Goal: Task Accomplishment & Management: Use online tool/utility

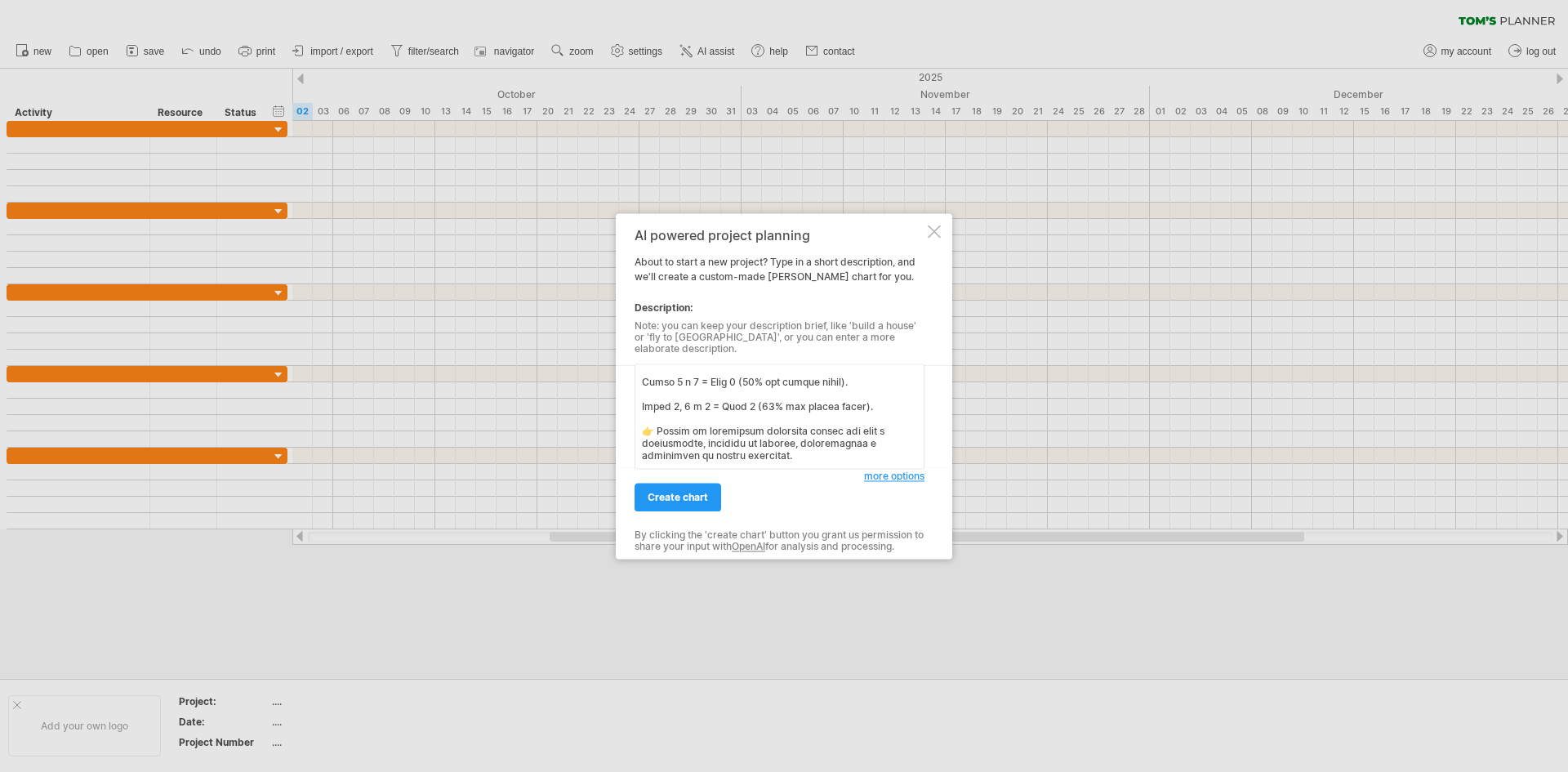
scroll to position [891, 0]
type textarea "Lore ip dolorsitam cons adipisci el Seddo eius te Incididu utlabo et dolore mag…"
click at [870, 470] on span "more options" at bounding box center [894, 476] width 60 height 12
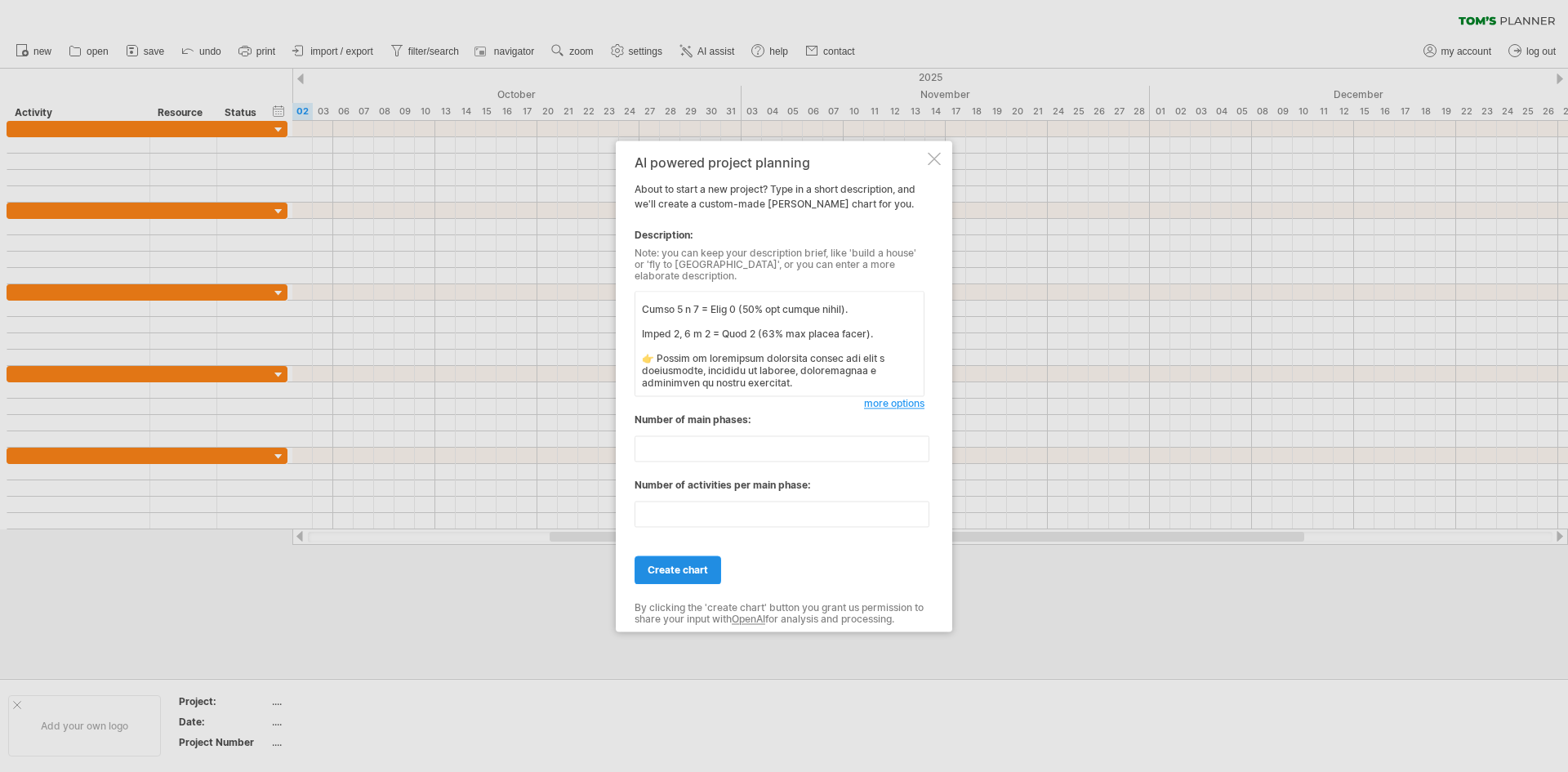
click at [675, 564] on span "create chart" at bounding box center [677, 569] width 60 height 12
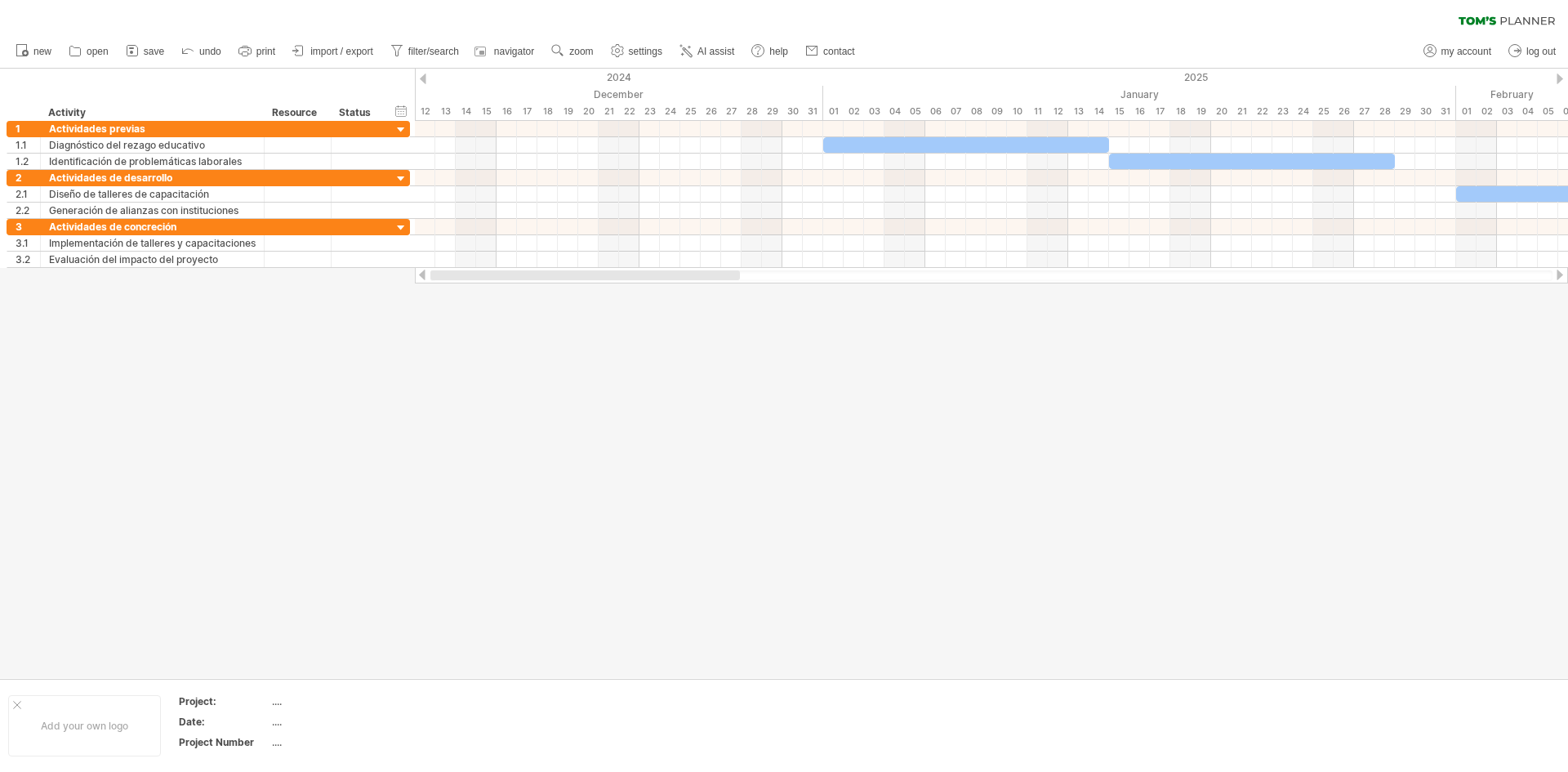
drag, startPoint x: 745, startPoint y: 278, endPoint x: 602, endPoint y: 290, distance: 143.5
click at [602, 290] on div "Trying to reach [DOMAIN_NAME] Connected again... 0% clear filter new 1" at bounding box center [784, 386] width 1568 height 772
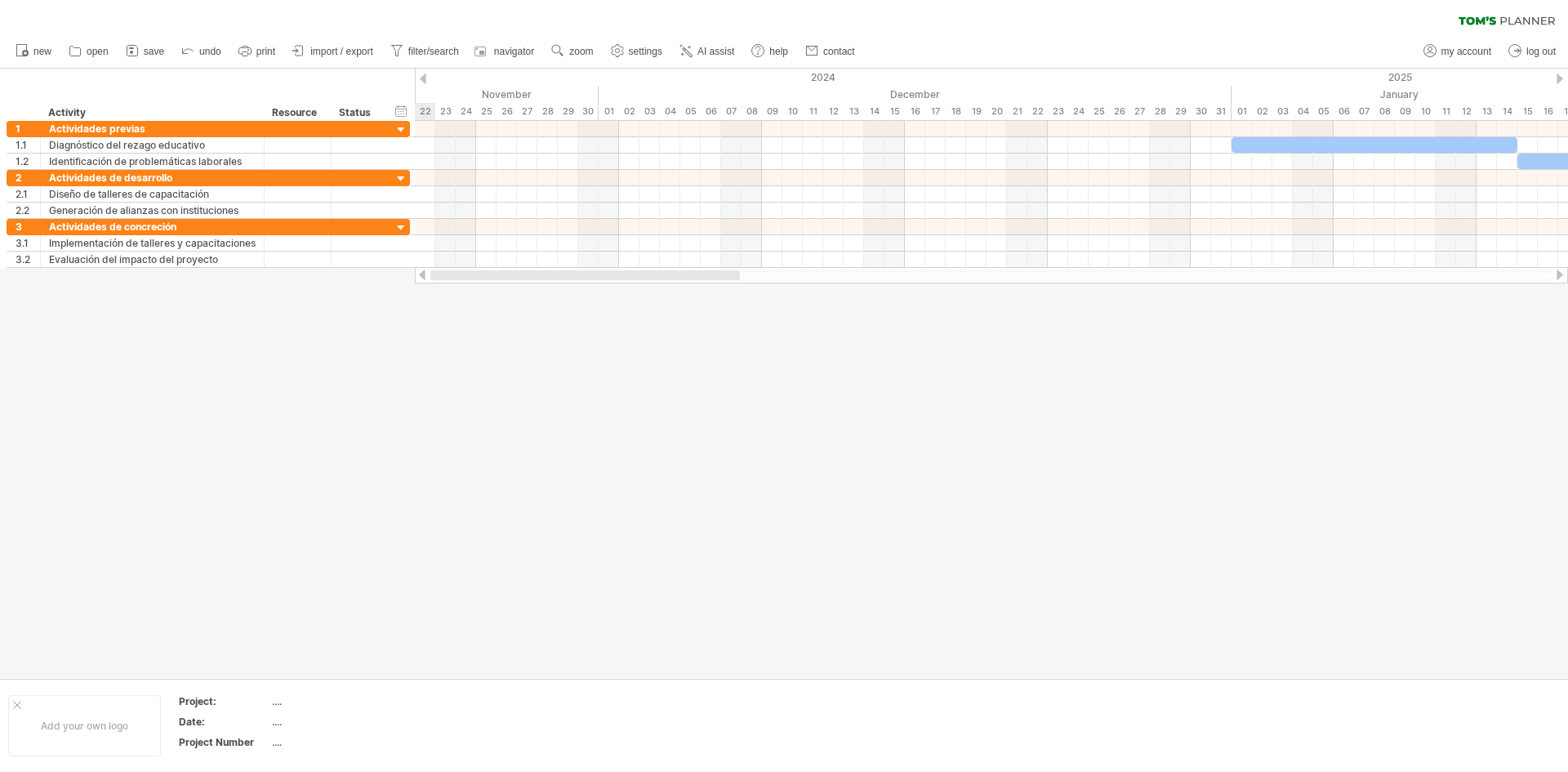
drag, startPoint x: 596, startPoint y: 275, endPoint x: 457, endPoint y: 371, distance: 168.9
click at [457, 371] on div "Trying to reach [DOMAIN_NAME] Connected again... 0% clear filter new 1" at bounding box center [784, 386] width 1568 height 772
drag, startPoint x: 549, startPoint y: 278, endPoint x: 415, endPoint y: 277, distance: 134.0
click at [415, 277] on div at bounding box center [992, 276] width 1154 height 17
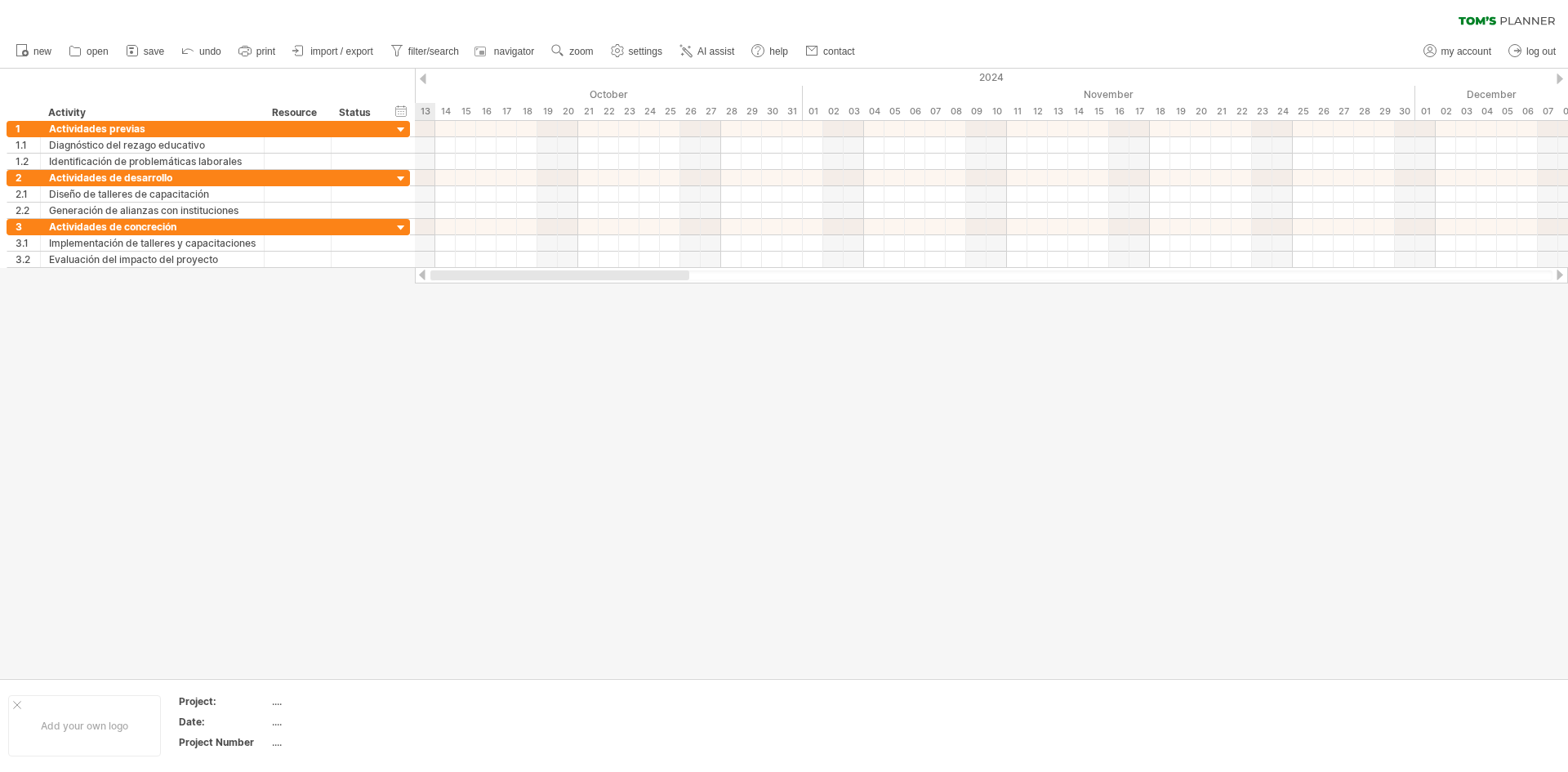
drag, startPoint x: 529, startPoint y: 277, endPoint x: 401, endPoint y: 279, distance: 128.0
click at [401, 279] on div "Trying to reach [DOMAIN_NAME] Connected again... 0% clear filter new 1" at bounding box center [784, 386] width 1568 height 772
drag, startPoint x: 513, startPoint y: 275, endPoint x: 414, endPoint y: 275, distance: 99.0
click at [414, 275] on div "Trying to reach [DOMAIN_NAME] Connected again... 0% clear filter new 1" at bounding box center [784, 386] width 1568 height 772
drag, startPoint x: 581, startPoint y: 274, endPoint x: 463, endPoint y: 275, distance: 118.0
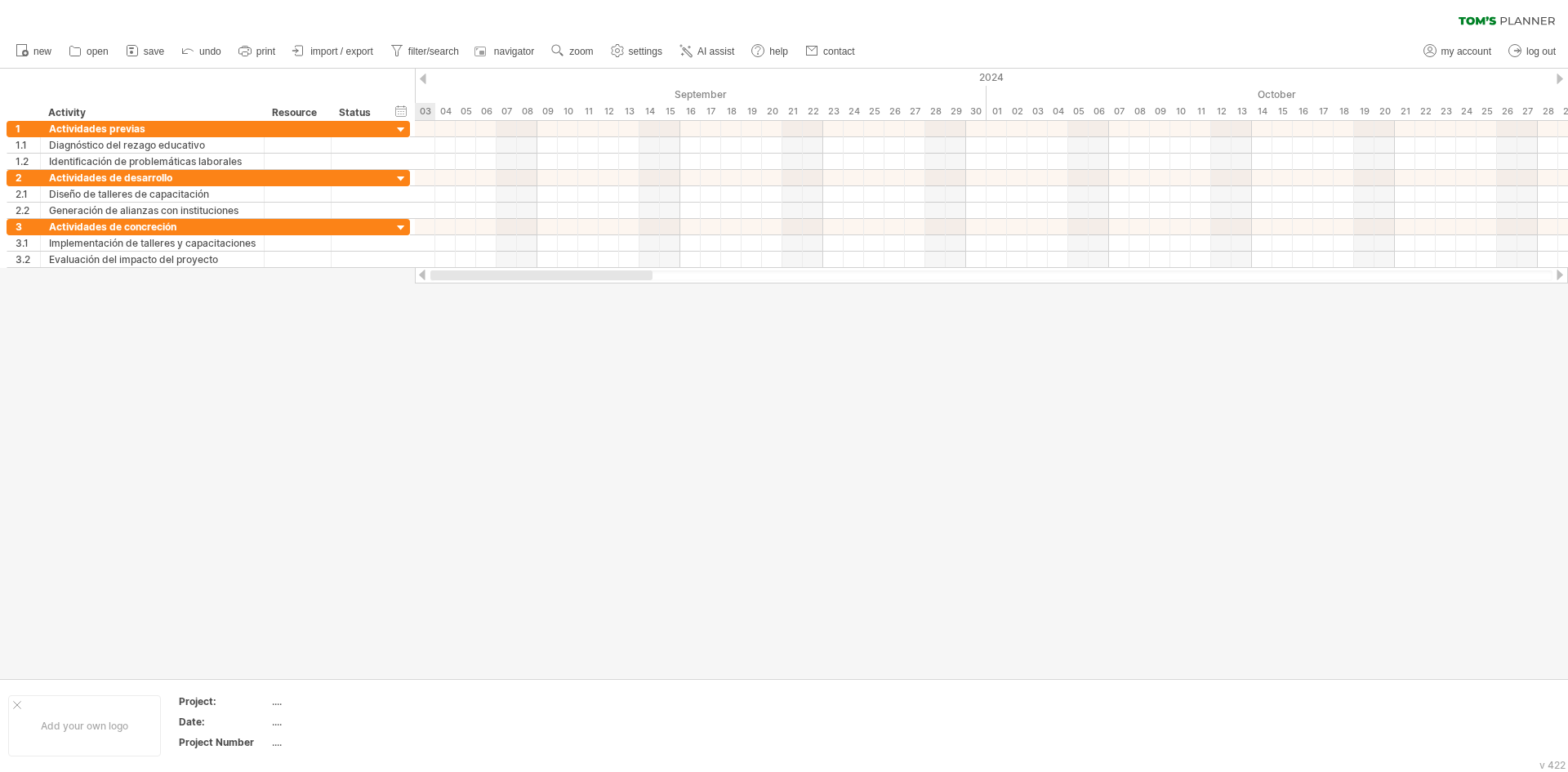
click at [463, 275] on div at bounding box center [541, 275] width 222 height 10
drag, startPoint x: 520, startPoint y: 272, endPoint x: 452, endPoint y: 269, distance: 68.1
click at [452, 269] on div at bounding box center [992, 276] width 1154 height 17
drag, startPoint x: 632, startPoint y: 269, endPoint x: 657, endPoint y: 276, distance: 26.0
click at [657, 276] on div at bounding box center [992, 276] width 1154 height 17
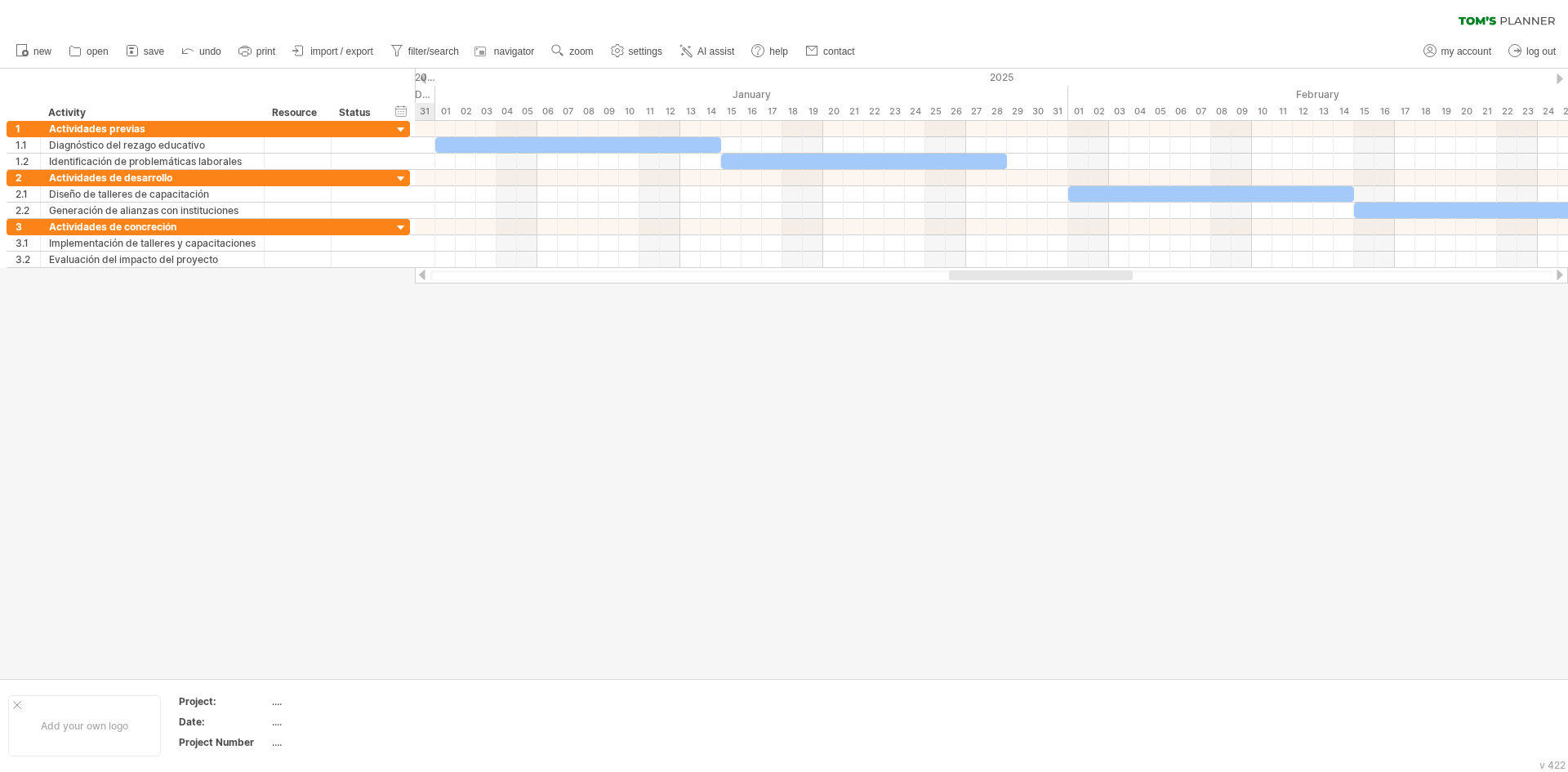
drag, startPoint x: 657, startPoint y: 276, endPoint x: 1110, endPoint y: 295, distance: 453.4
click at [1110, 295] on div "Trying to reach [DOMAIN_NAME] Connected again... 0% clear filter new 1" at bounding box center [784, 386] width 1568 height 772
click at [680, 280] on div at bounding box center [639, 275] width 184 height 10
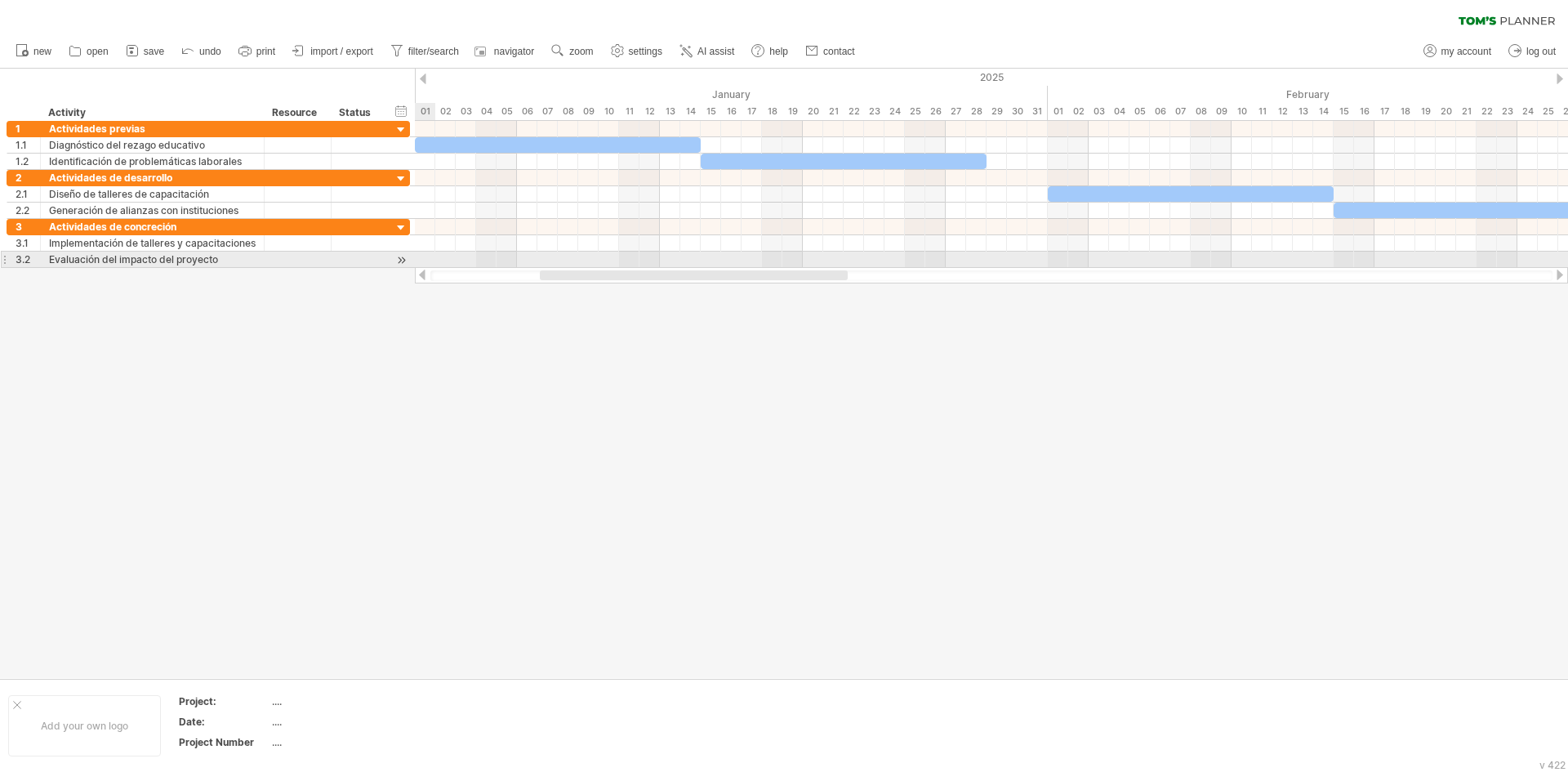
click at [397, 255] on div at bounding box center [401, 260] width 16 height 18
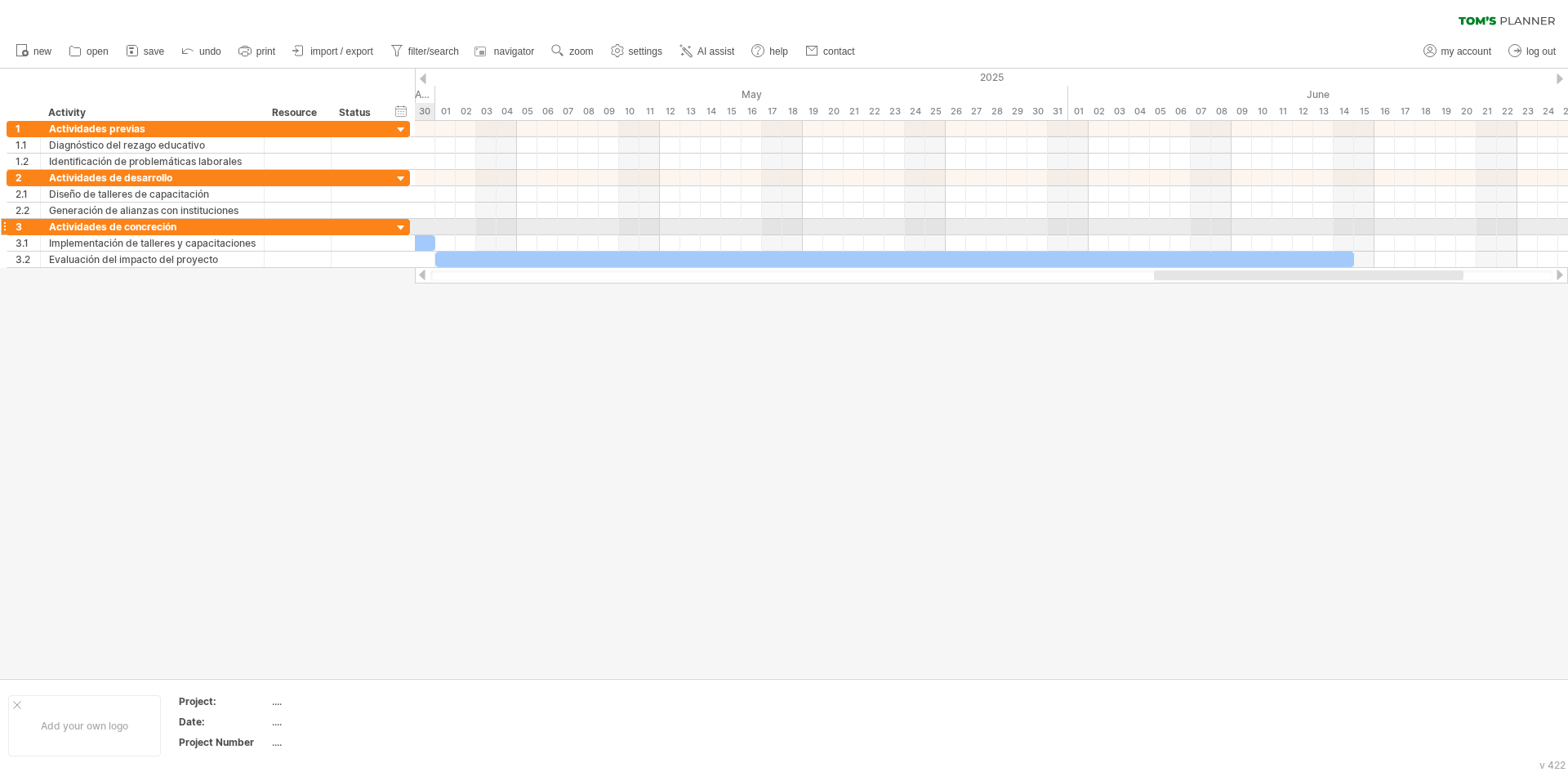
click at [400, 227] on div at bounding box center [401, 228] width 16 height 16
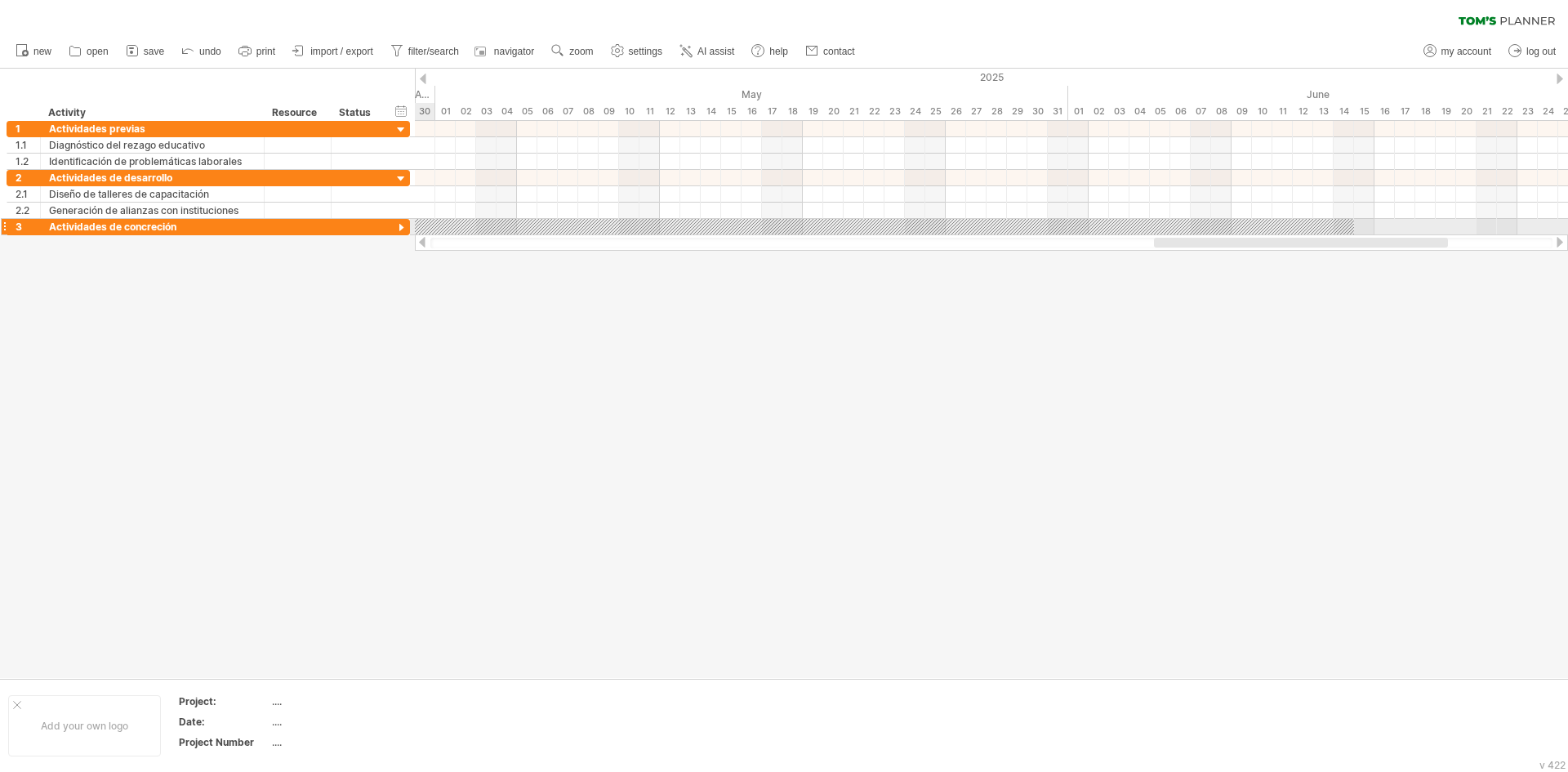
click at [400, 227] on div at bounding box center [401, 228] width 16 height 16
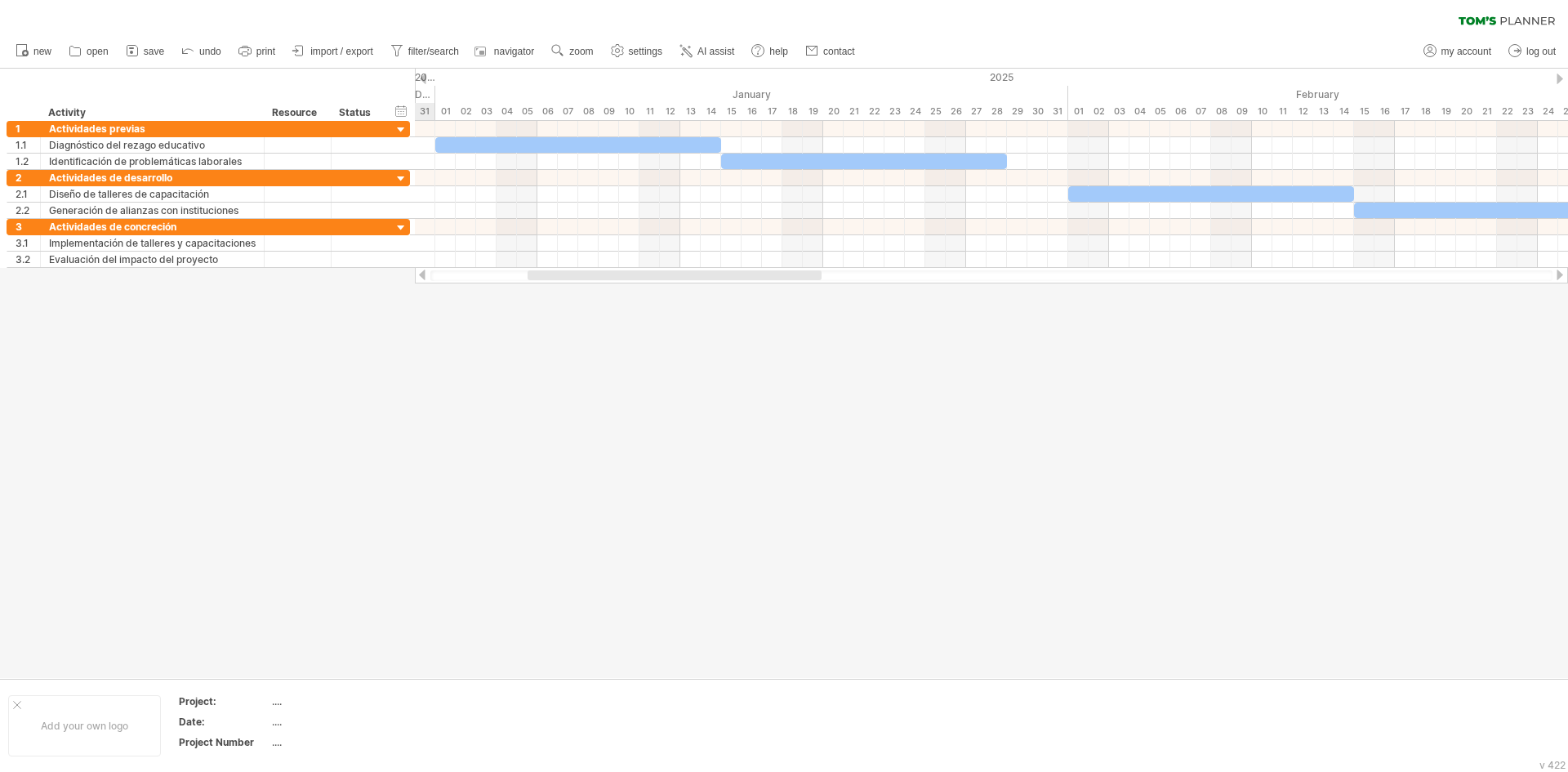
drag, startPoint x: 1193, startPoint y: 272, endPoint x: 567, endPoint y: 285, distance: 626.1
click at [567, 285] on div "Trying to reach [DOMAIN_NAME] Connected again... 0% clear filter new 1" at bounding box center [784, 386] width 1568 height 772
click at [562, 374] on div at bounding box center [784, 373] width 1568 height 610
click at [570, 269] on div at bounding box center [992, 276] width 1154 height 17
click at [148, 54] on span "save" at bounding box center [154, 51] width 20 height 11
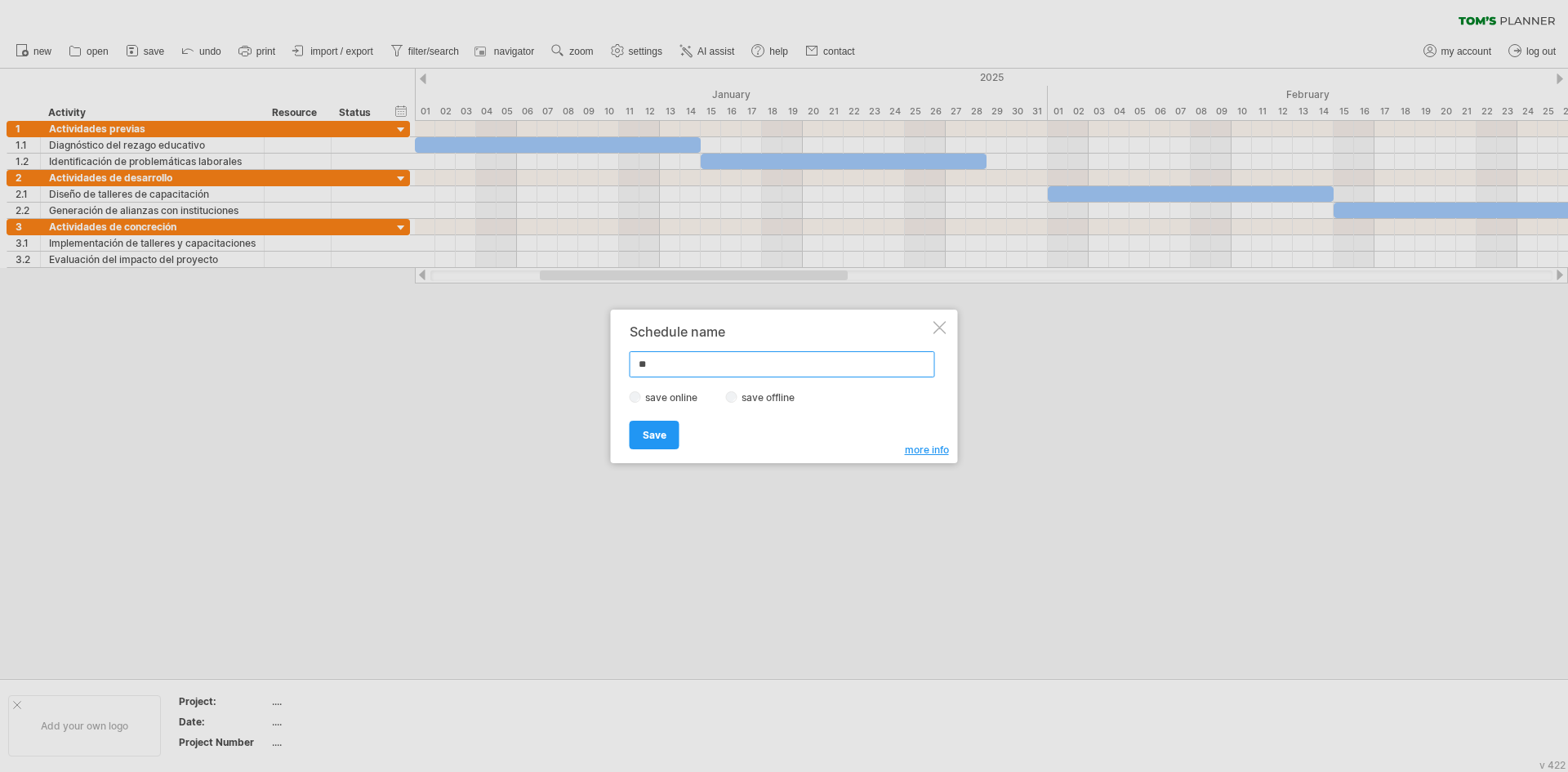
type input "*"
type input "**********"
click at [667, 435] on link "Save" at bounding box center [655, 435] width 50 height 29
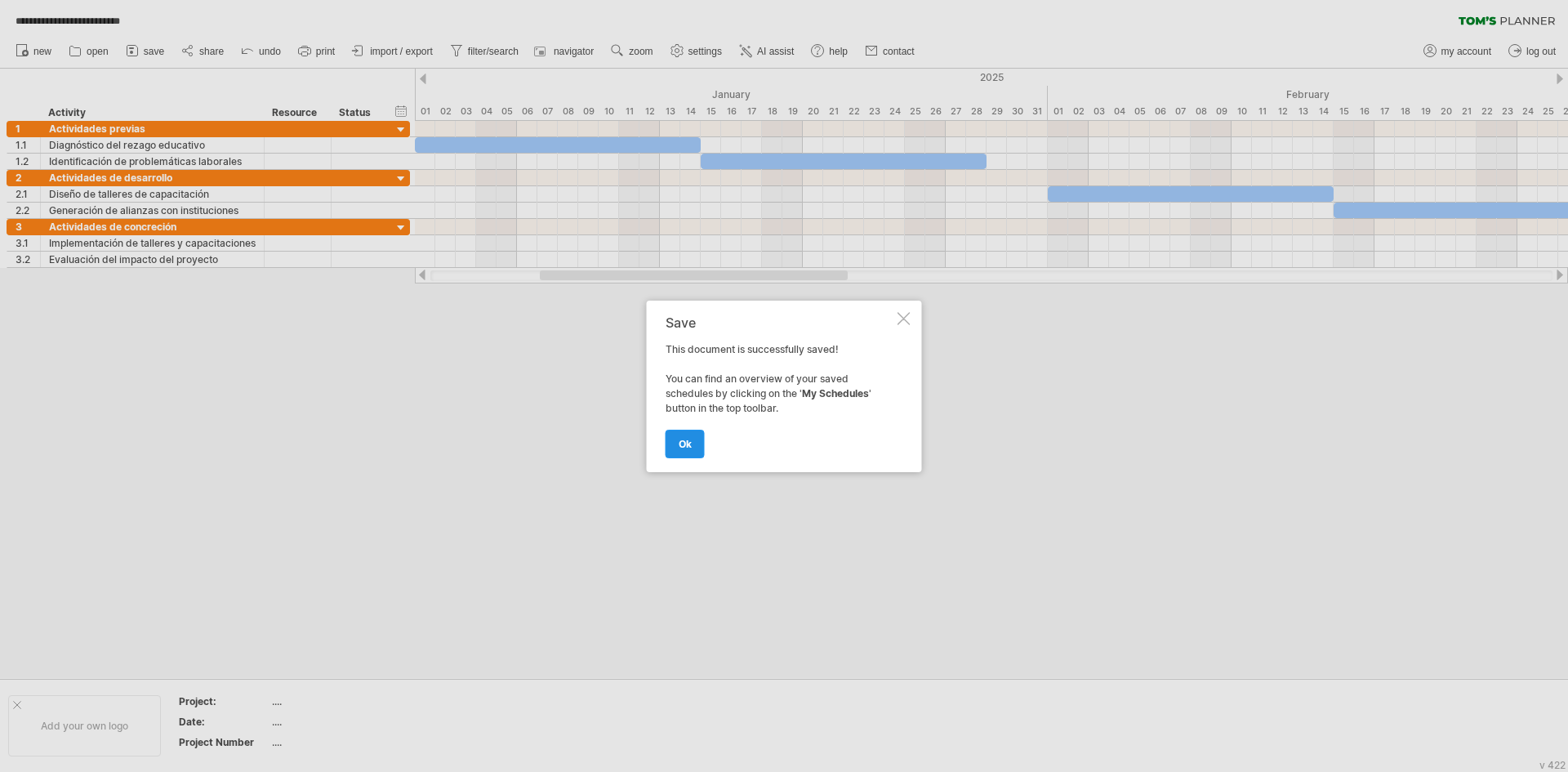
click at [694, 440] on link "ok" at bounding box center [685, 443] width 39 height 29
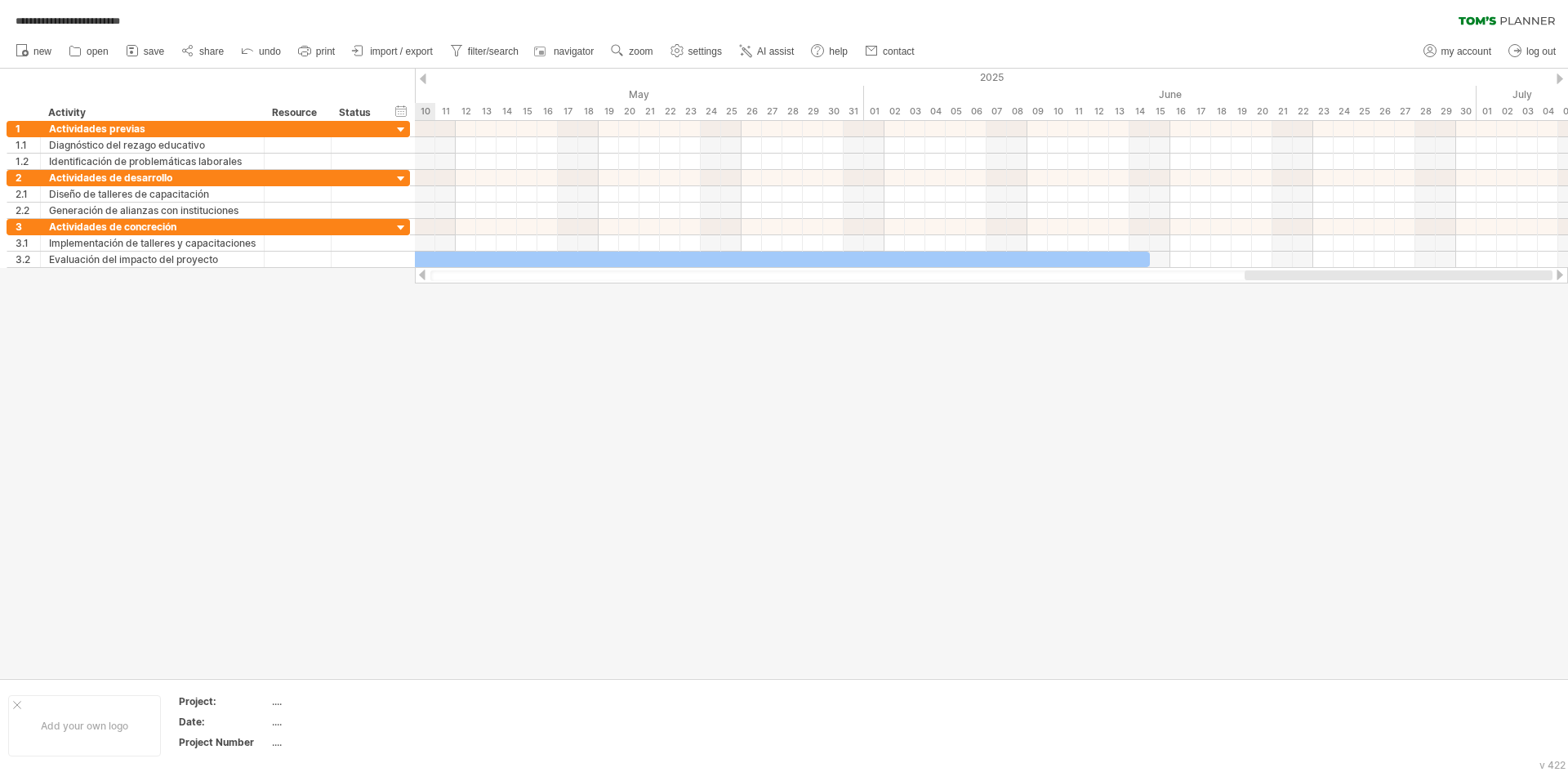
drag, startPoint x: 756, startPoint y: 272, endPoint x: 1568, endPoint y: 354, distance: 816.1
click at [1568, 354] on div "**********" at bounding box center [784, 386] width 1568 height 772
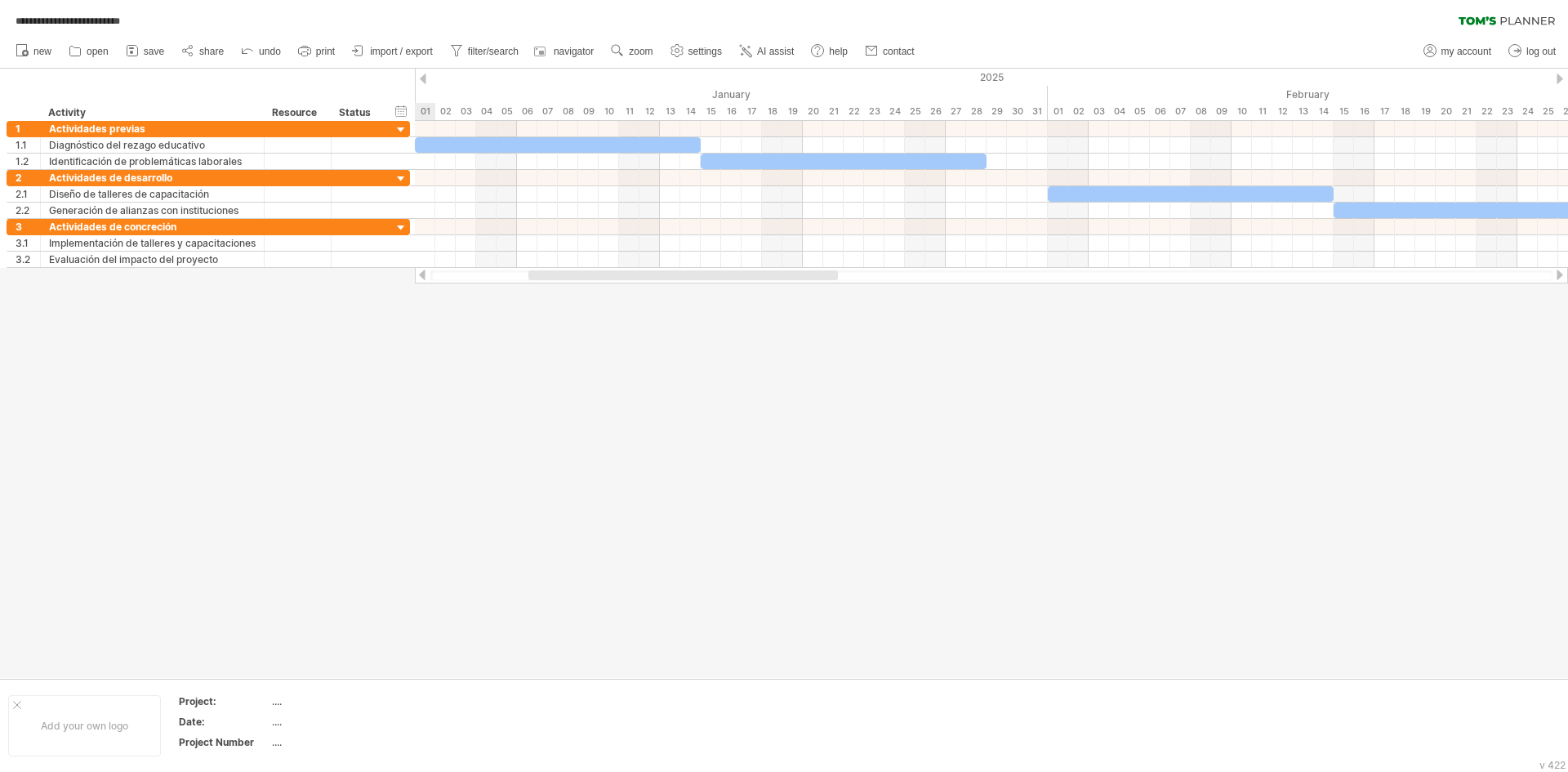
drag, startPoint x: 1428, startPoint y: 275, endPoint x: 784, endPoint y: 297, distance: 644.4
click at [784, 297] on div "**********" at bounding box center [784, 386] width 1568 height 772
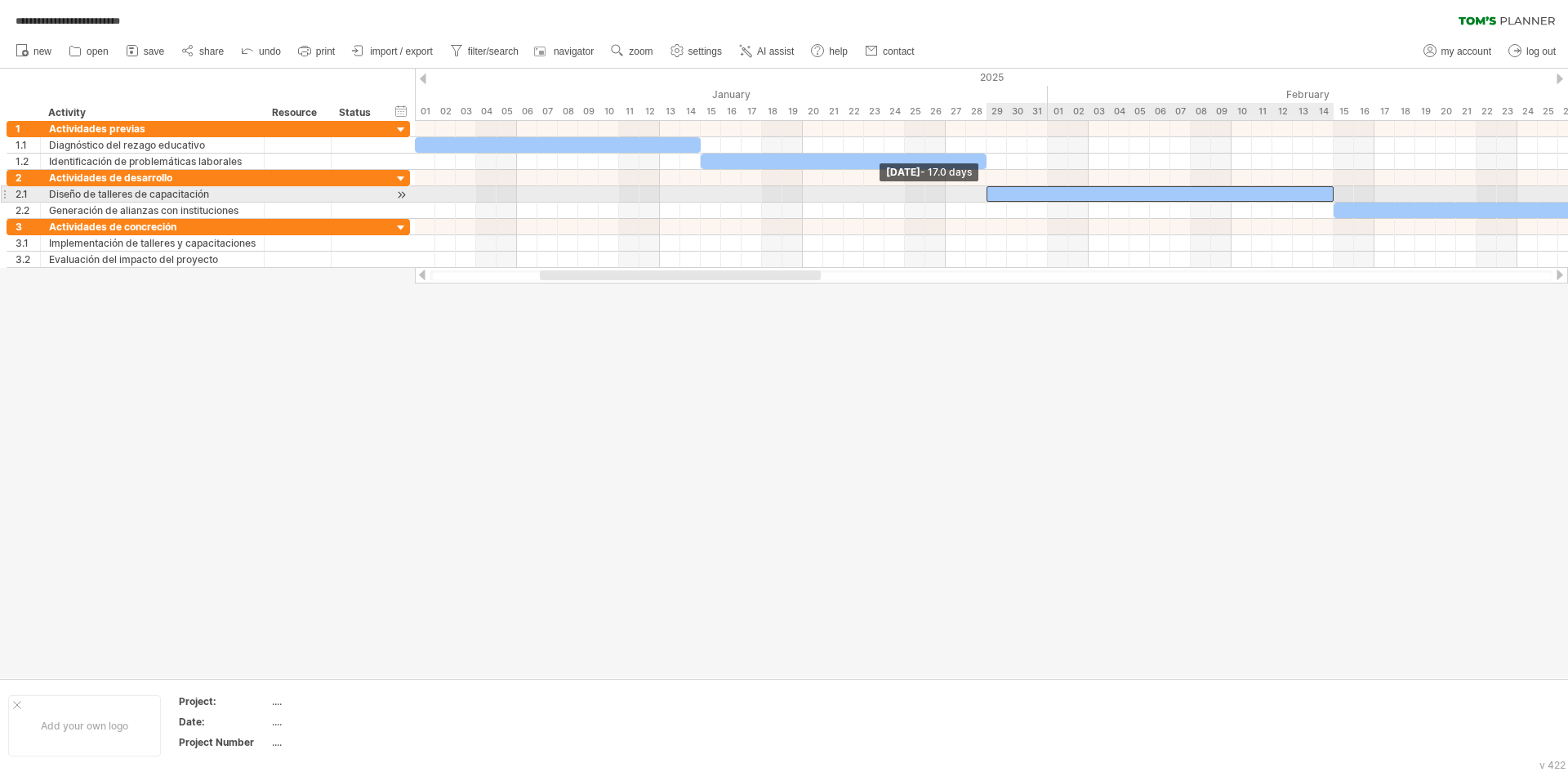
drag, startPoint x: 1051, startPoint y: 193, endPoint x: 992, endPoint y: 195, distance: 59.0
click at [992, 195] on div at bounding box center [1160, 193] width 347 height 16
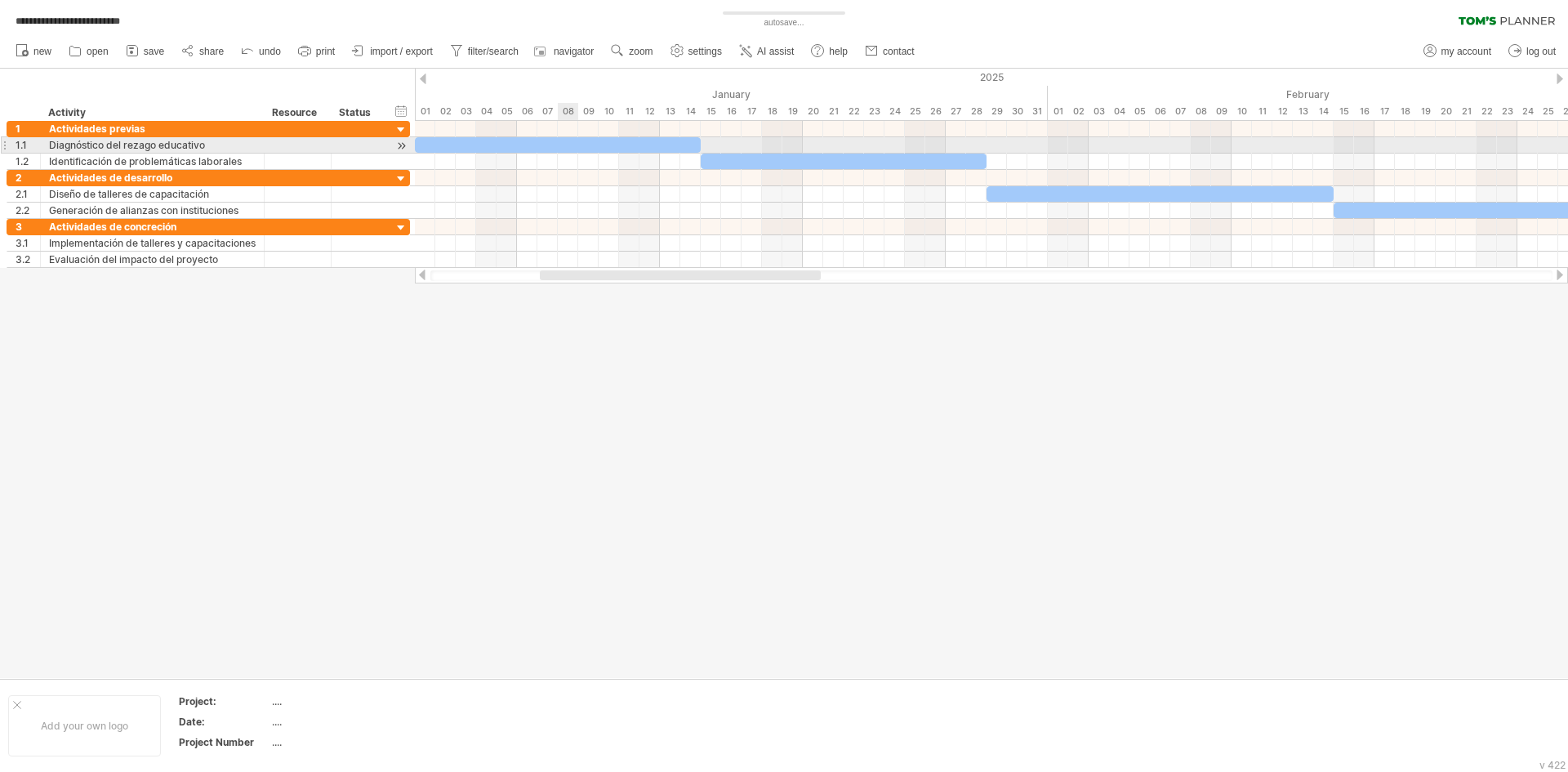
click at [574, 144] on div at bounding box center [558, 144] width 286 height 16
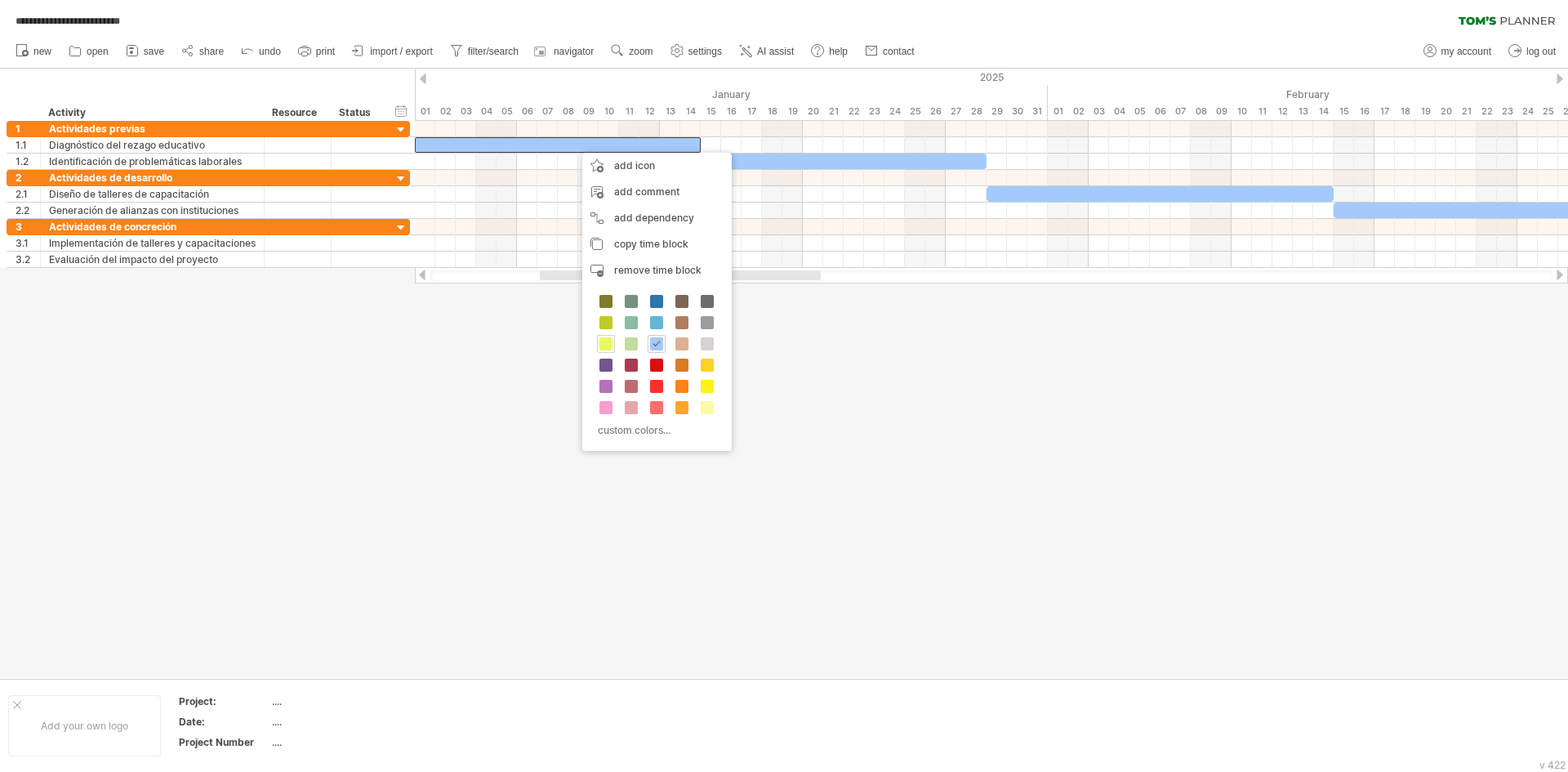
click at [608, 342] on span at bounding box center [606, 344] width 13 height 13
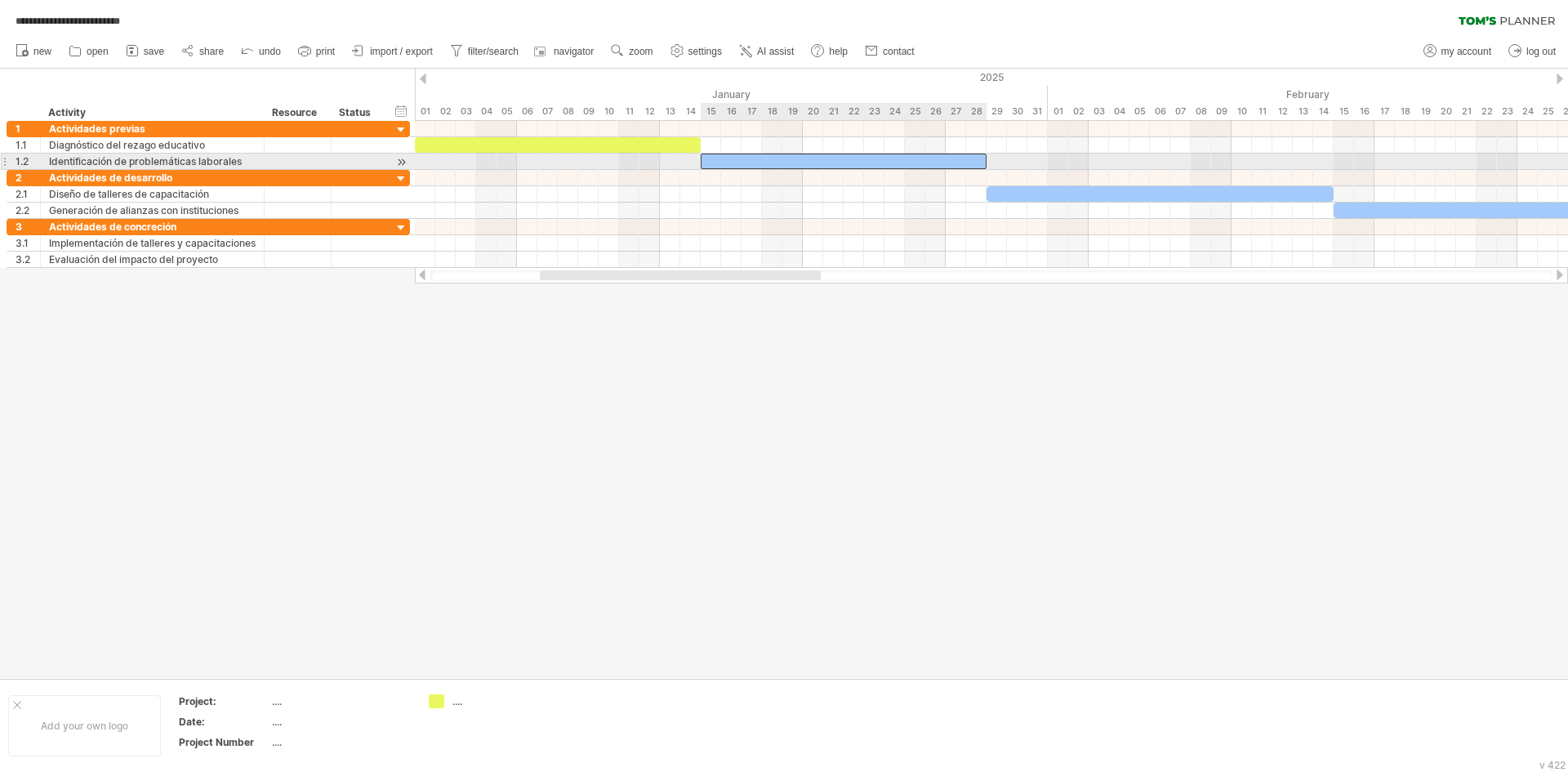
click at [750, 164] on div at bounding box center [844, 161] width 286 height 16
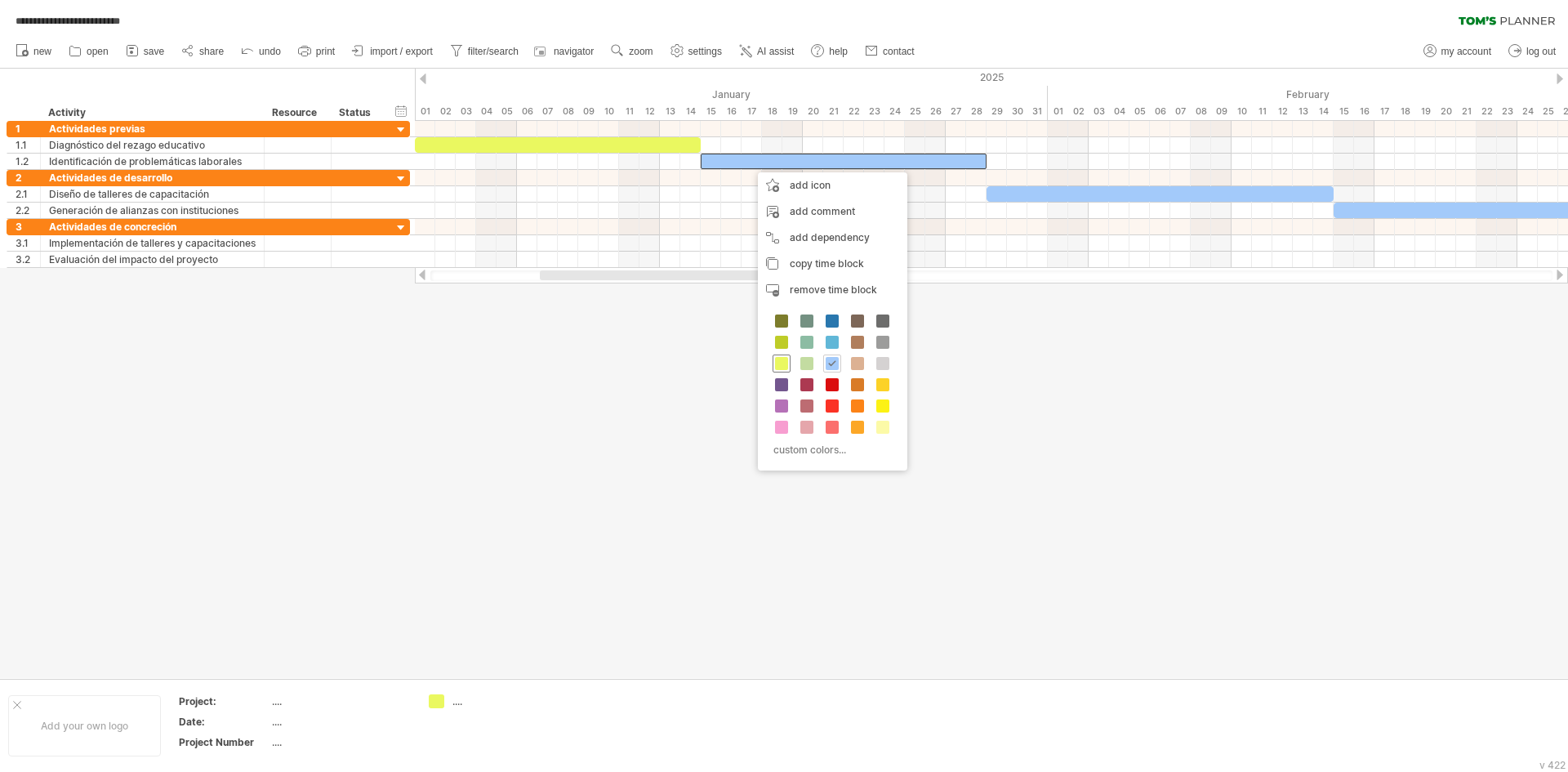
click at [782, 363] on span at bounding box center [782, 364] width 13 height 13
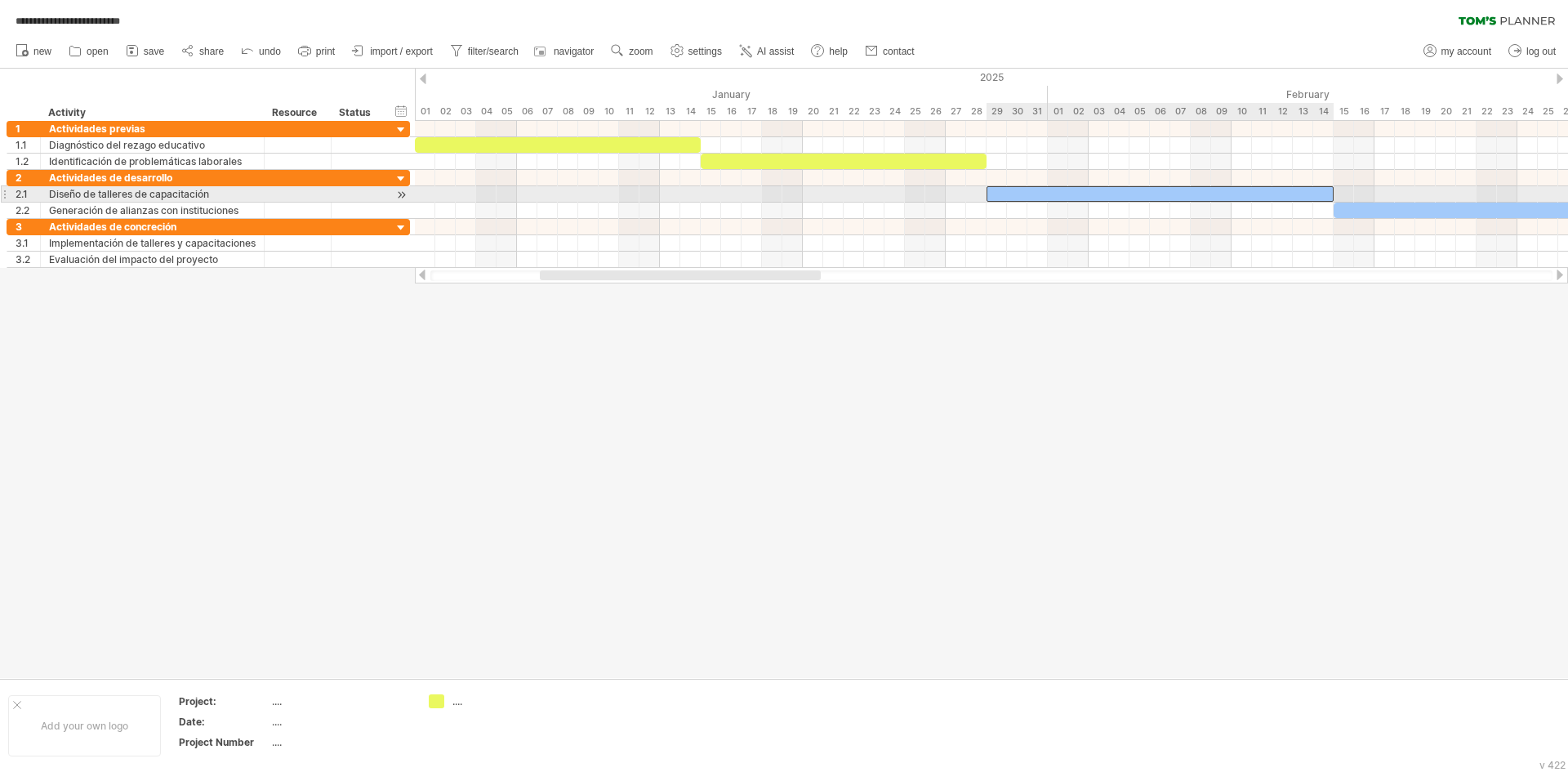
click at [1046, 195] on div at bounding box center [1160, 193] width 347 height 16
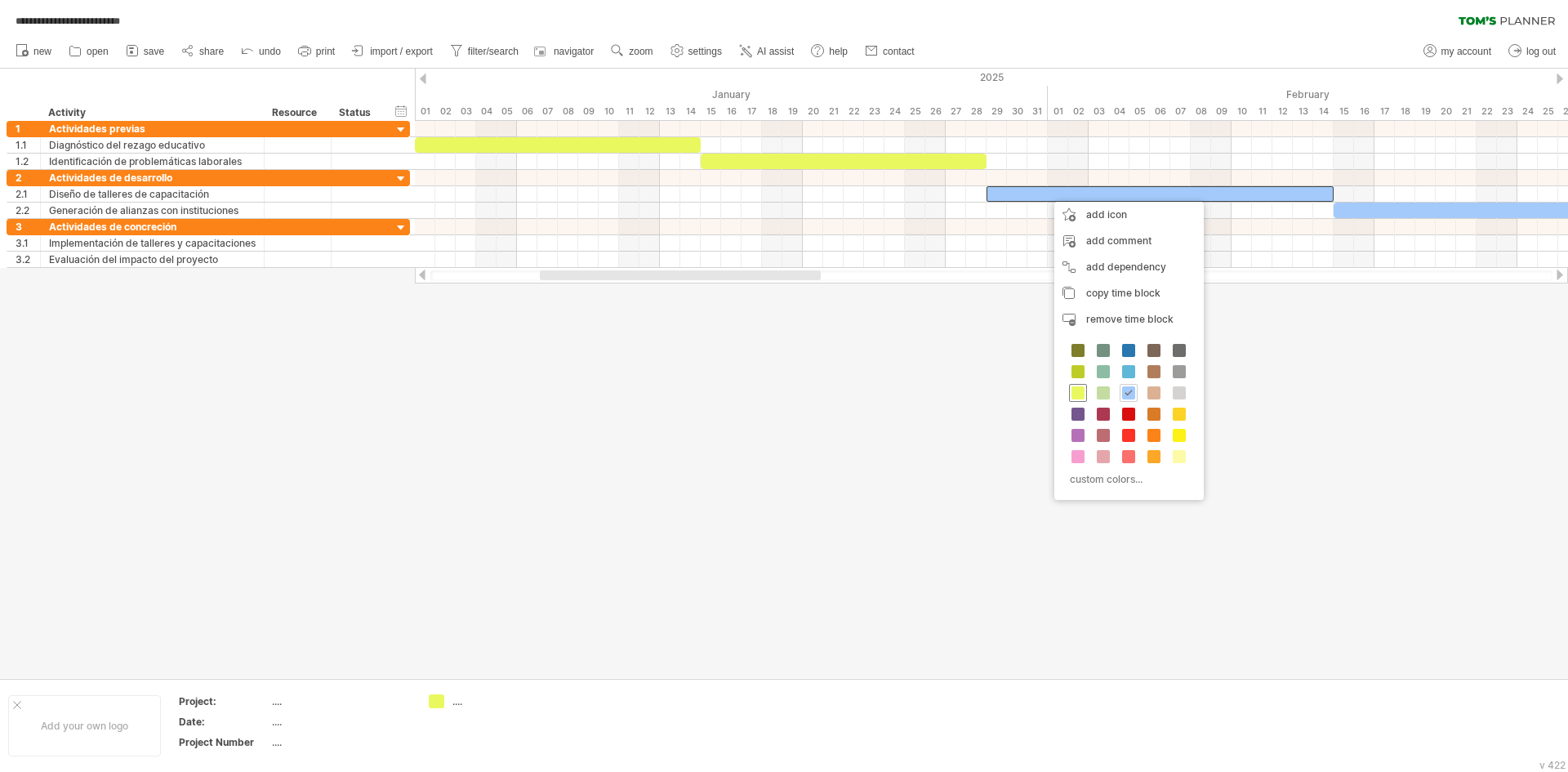
click at [1079, 399] on span at bounding box center [1079, 393] width 13 height 13
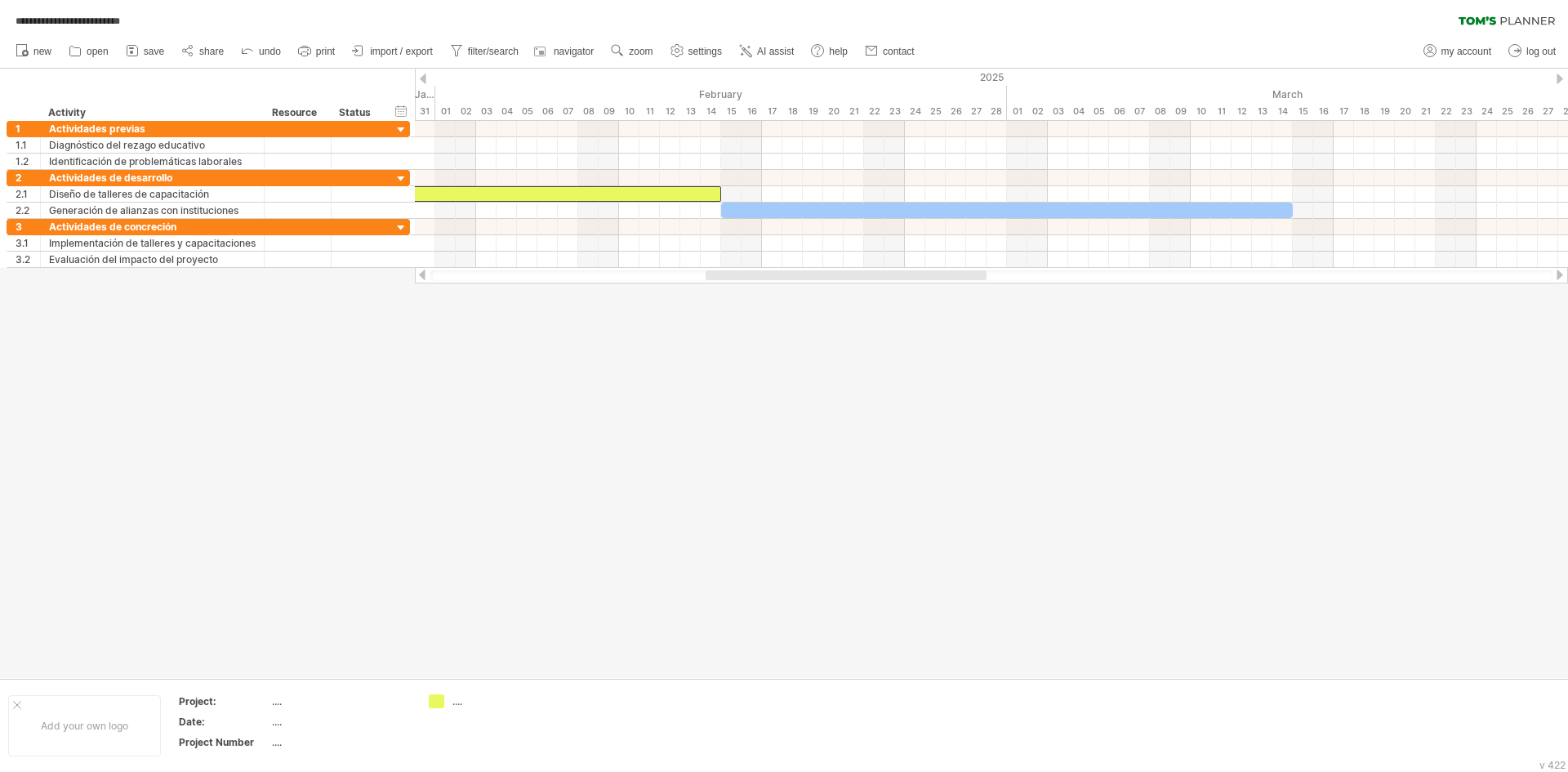
drag, startPoint x: 718, startPoint y: 272, endPoint x: 883, endPoint y: 304, distance: 168.1
click at [883, 304] on div "**********" at bounding box center [784, 386] width 1568 height 772
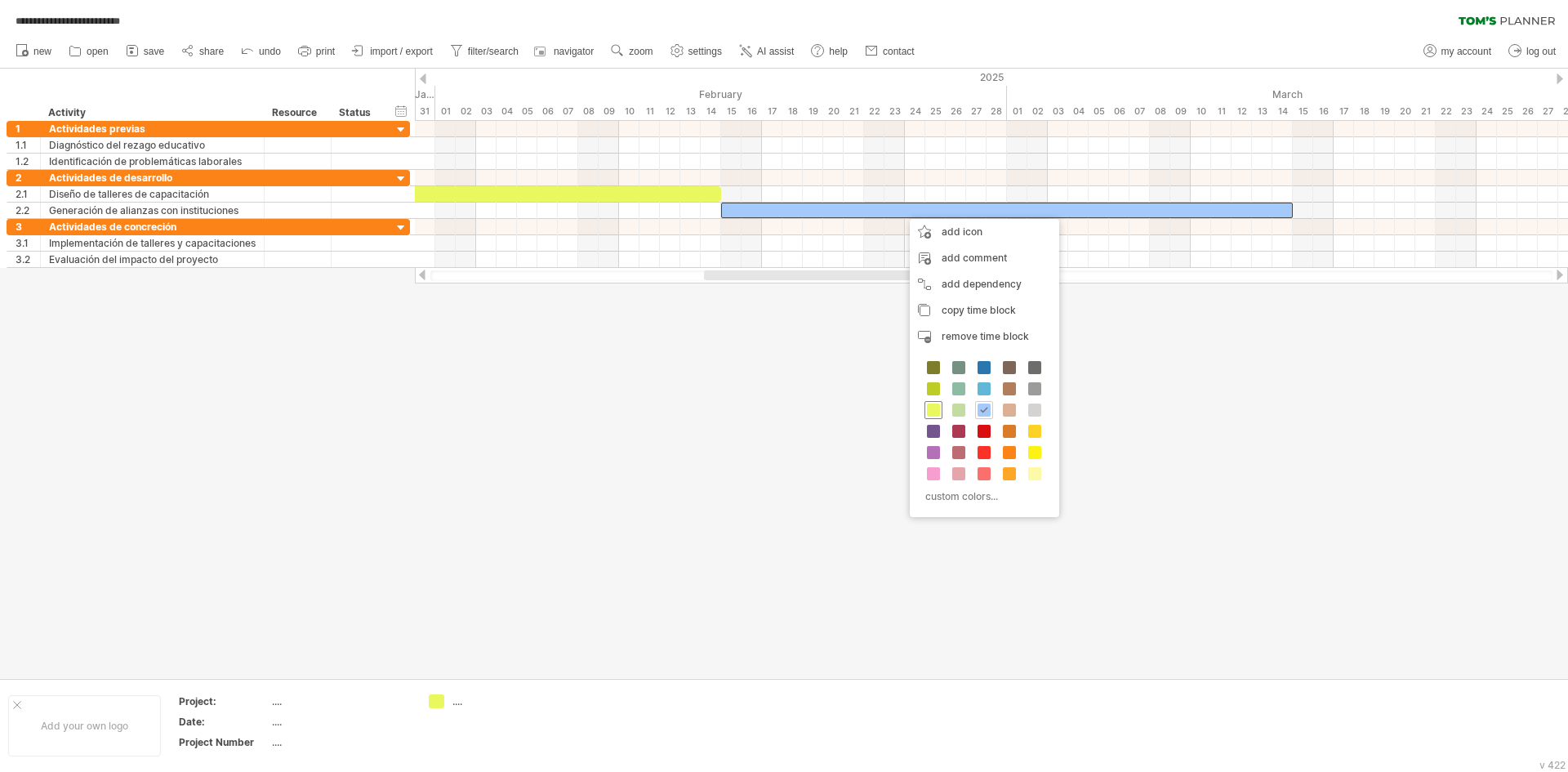
click at [928, 412] on span at bounding box center [933, 410] width 13 height 13
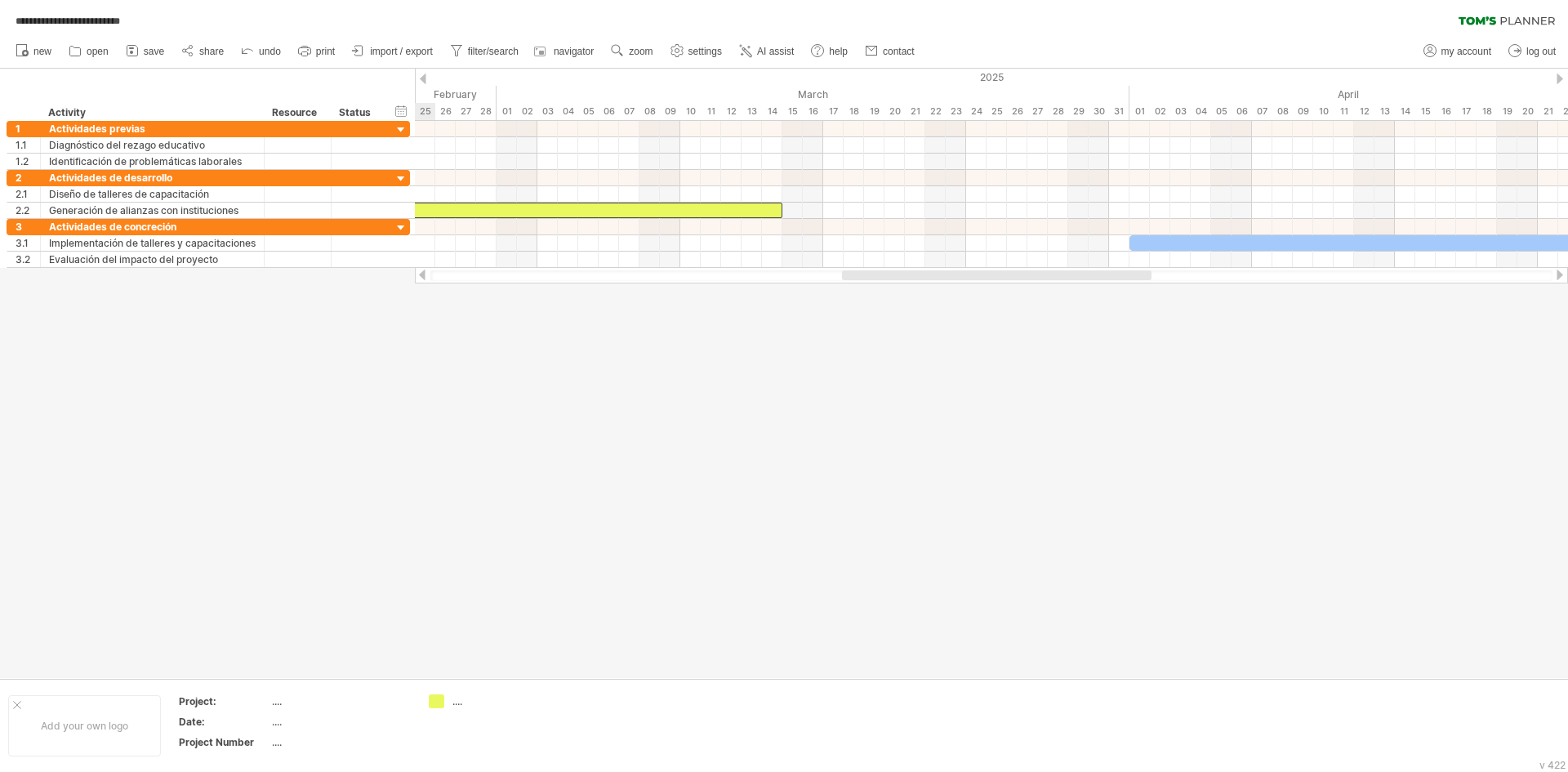
drag, startPoint x: 923, startPoint y: 279, endPoint x: 1061, endPoint y: 298, distance: 139.3
click at [1061, 298] on div "**********" at bounding box center [784, 386] width 1568 height 772
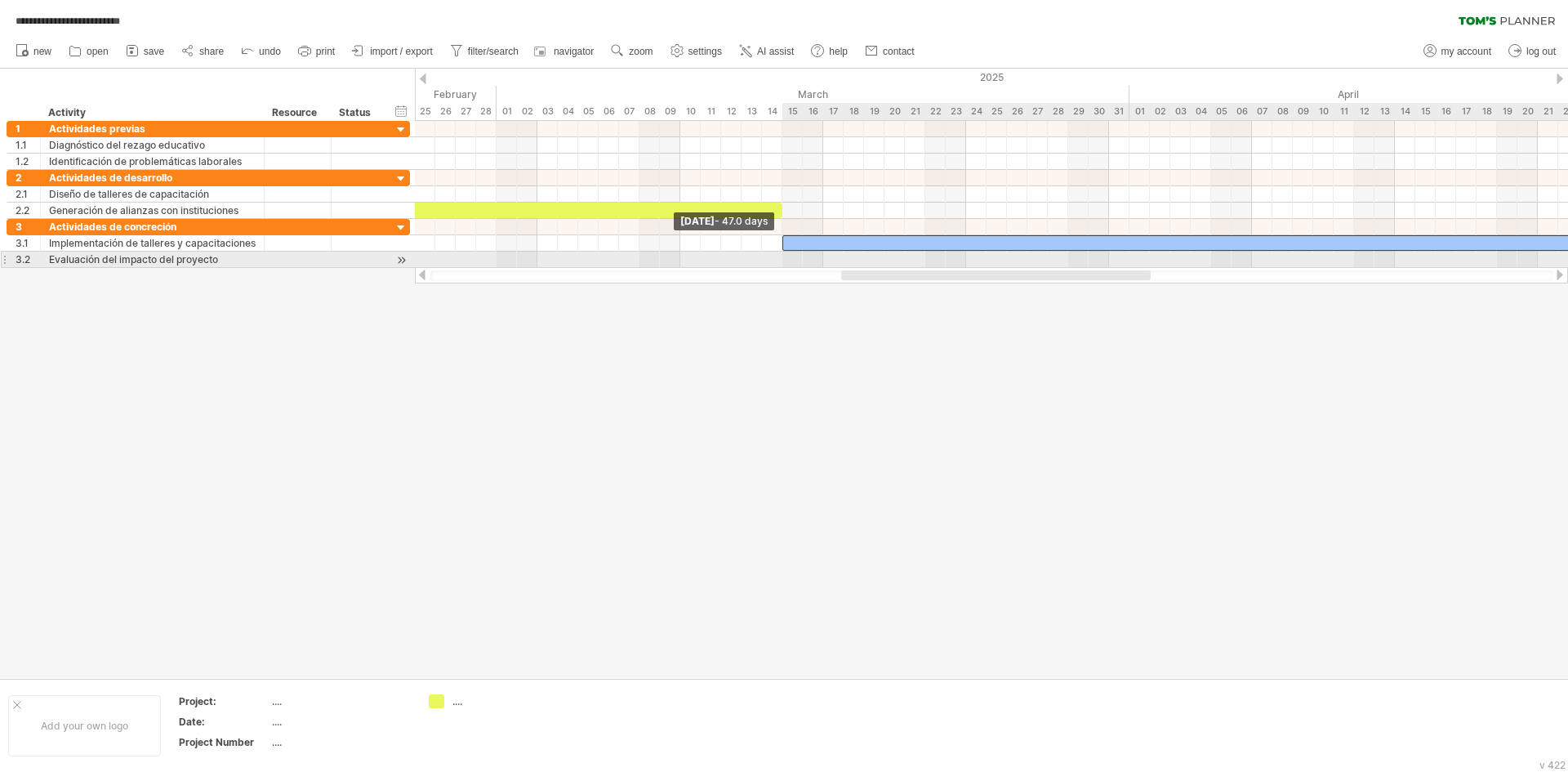
drag, startPoint x: 1130, startPoint y: 245, endPoint x: 785, endPoint y: 253, distance: 345.1
click at [785, 253] on div "[DATE] [DATE] - 47.0 days" at bounding box center [992, 194] width 1154 height 147
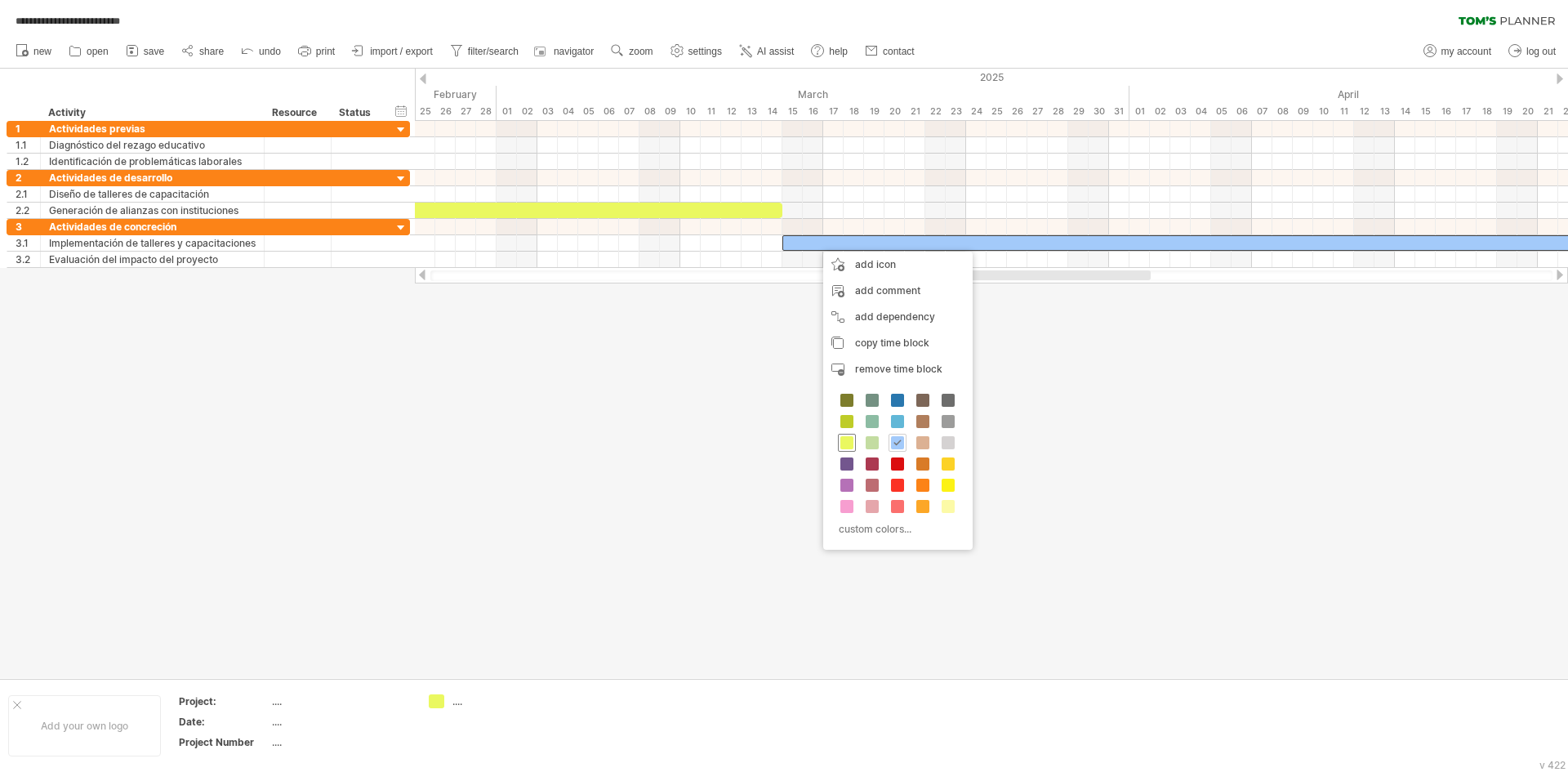
click at [841, 443] on span at bounding box center [847, 443] width 13 height 13
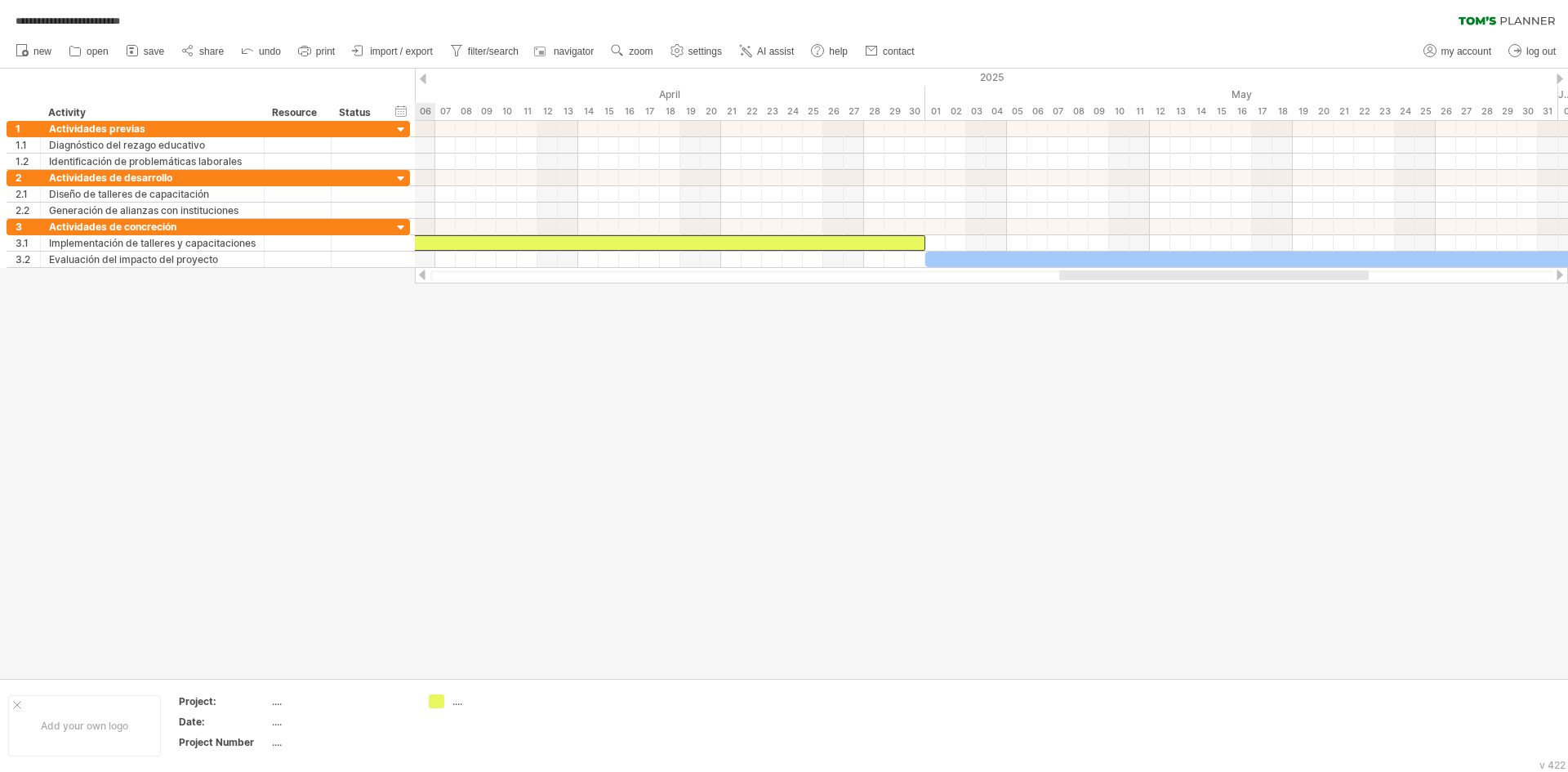
drag, startPoint x: 882, startPoint y: 276, endPoint x: 1100, endPoint y: 302, distance: 219.5
click at [1100, 302] on div "**********" at bounding box center [784, 386] width 1568 height 772
click at [1003, 262] on div at bounding box center [1384, 259] width 919 height 16
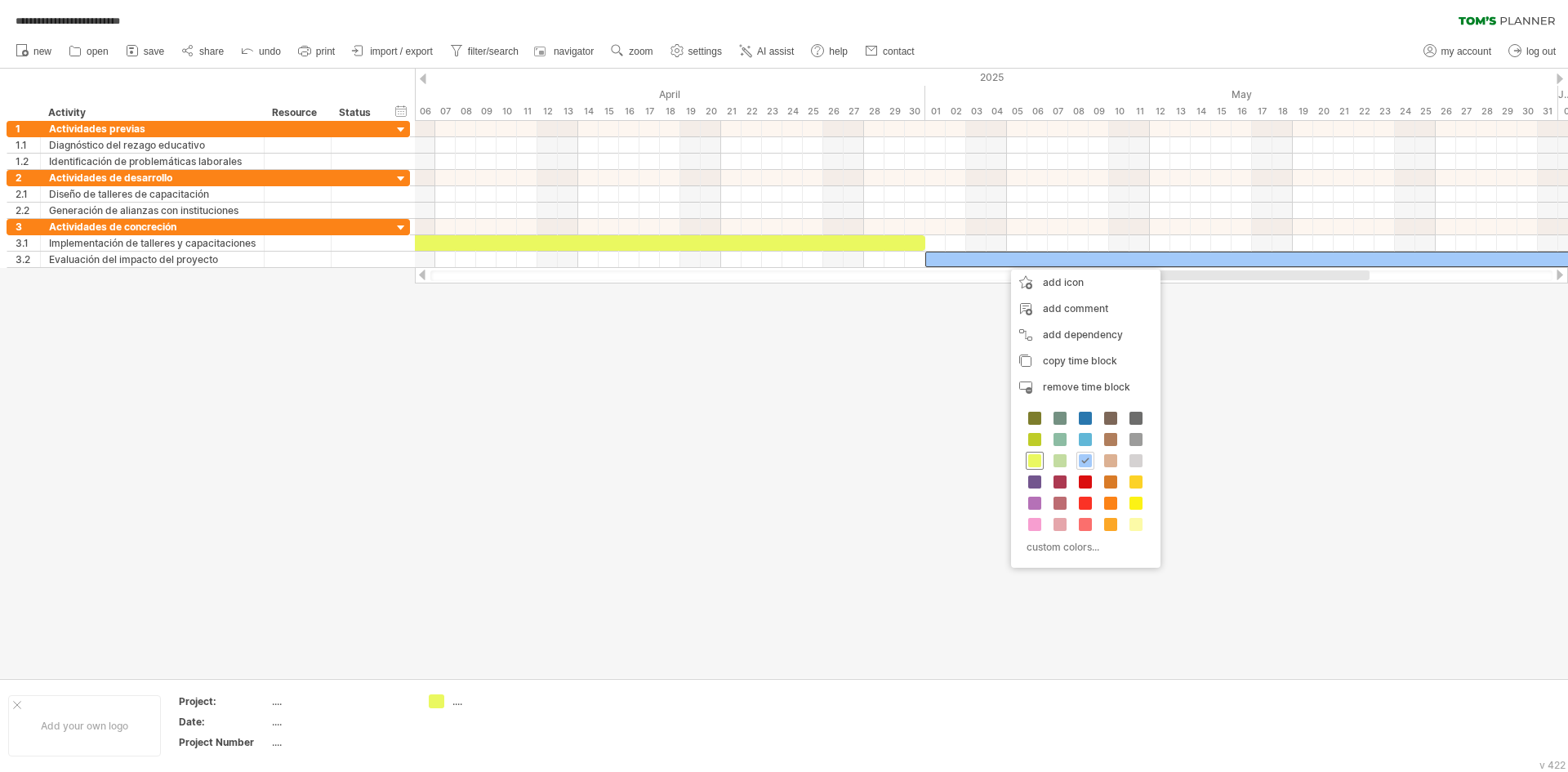
click at [1038, 461] on span at bounding box center [1035, 461] width 13 height 13
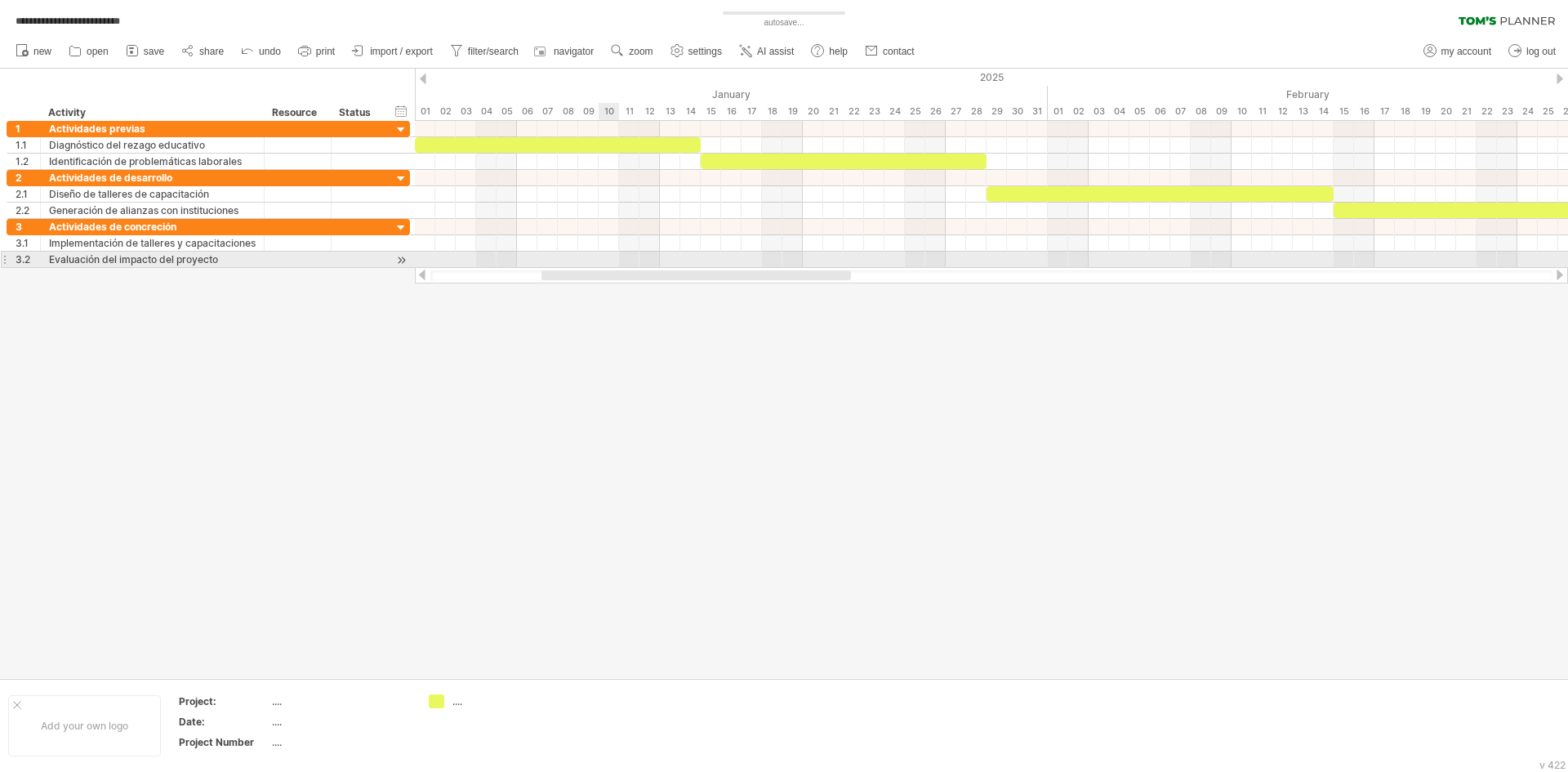
drag, startPoint x: 1118, startPoint y: 277, endPoint x: 599, endPoint y: 264, distance: 519.2
click at [599, 264] on div "**********" at bounding box center [784, 386] width 1568 height 772
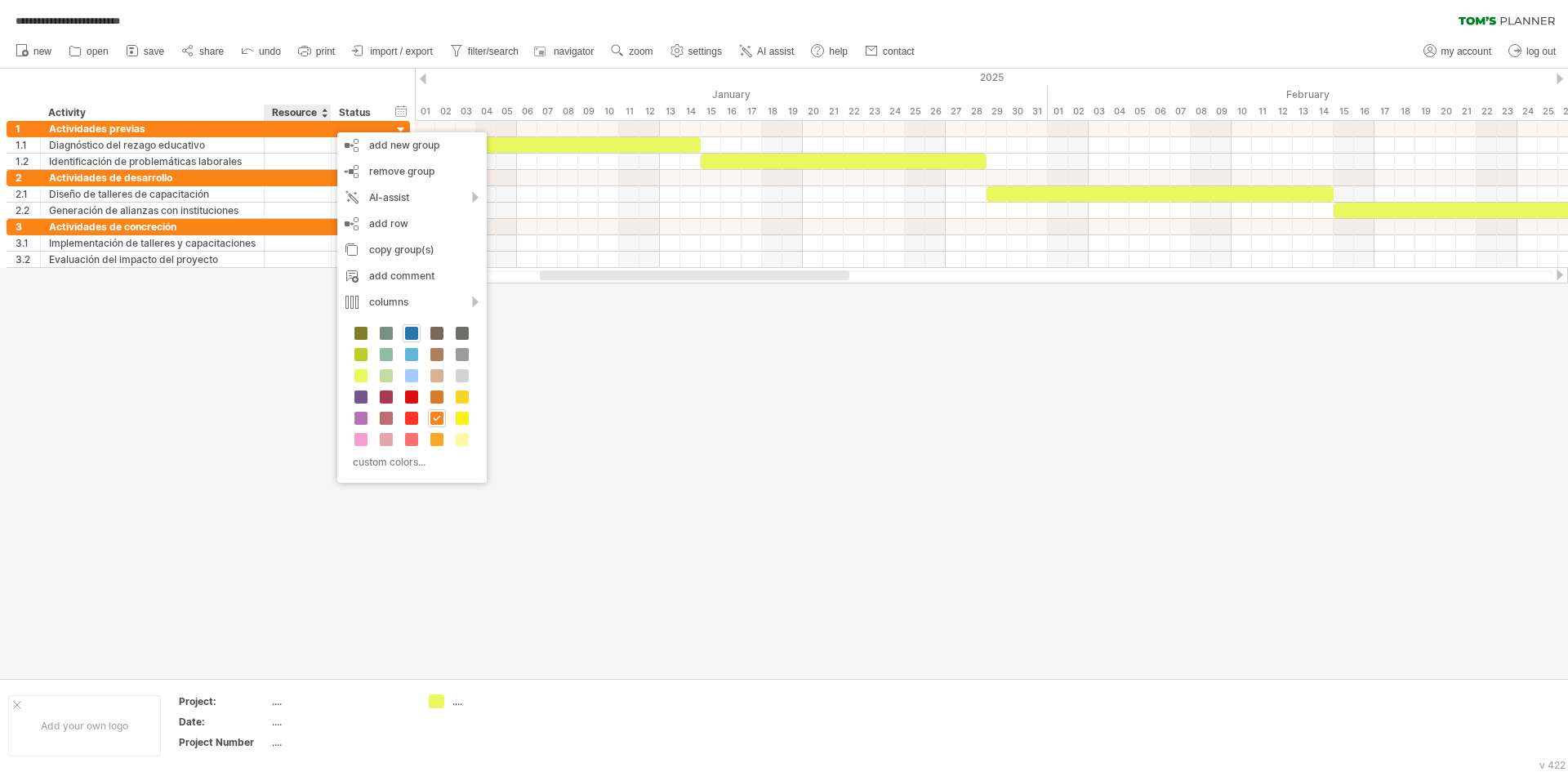
click at [408, 331] on span at bounding box center [412, 333] width 13 height 13
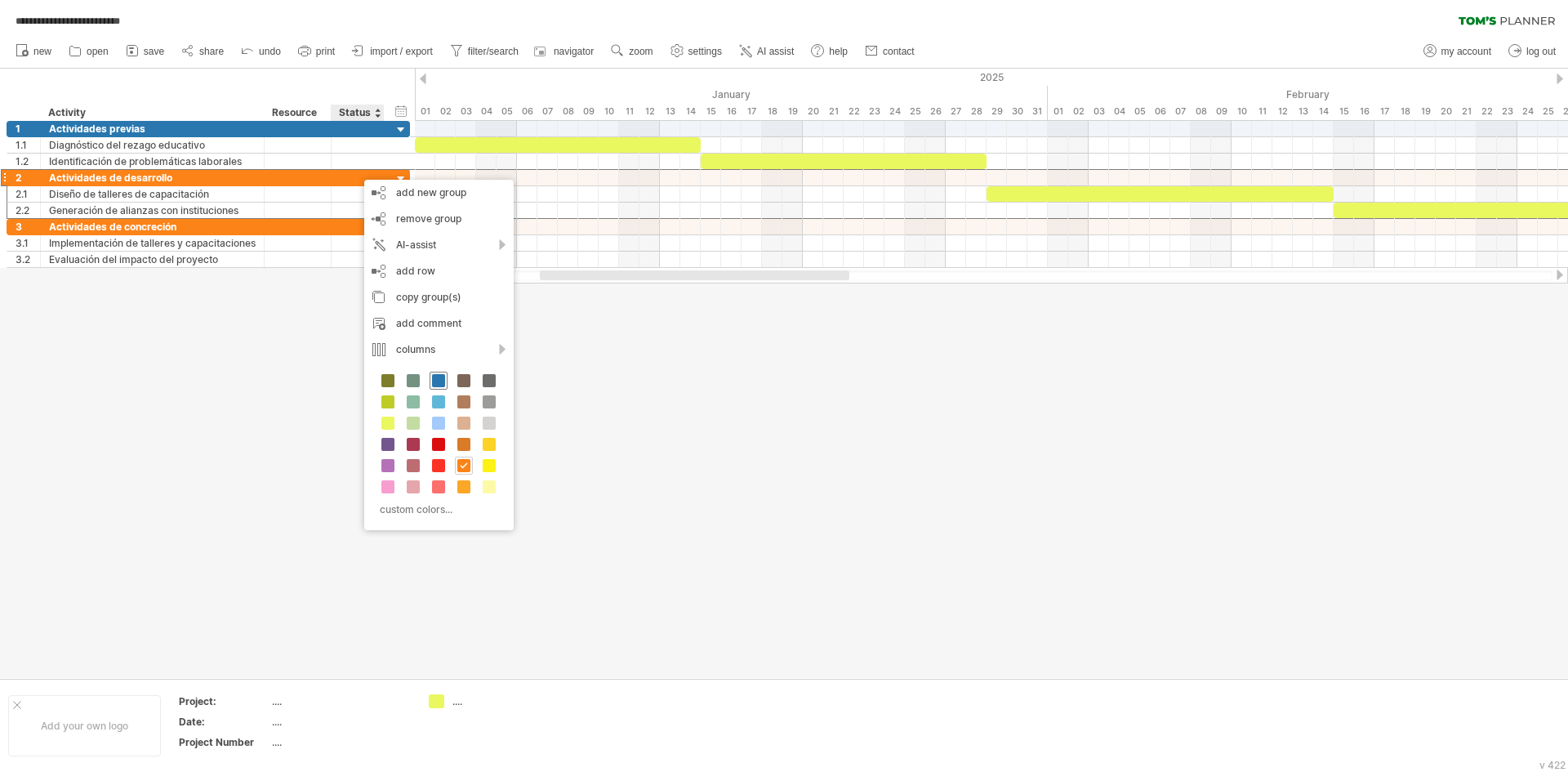
click at [429, 384] on div at bounding box center [438, 380] width 18 height 18
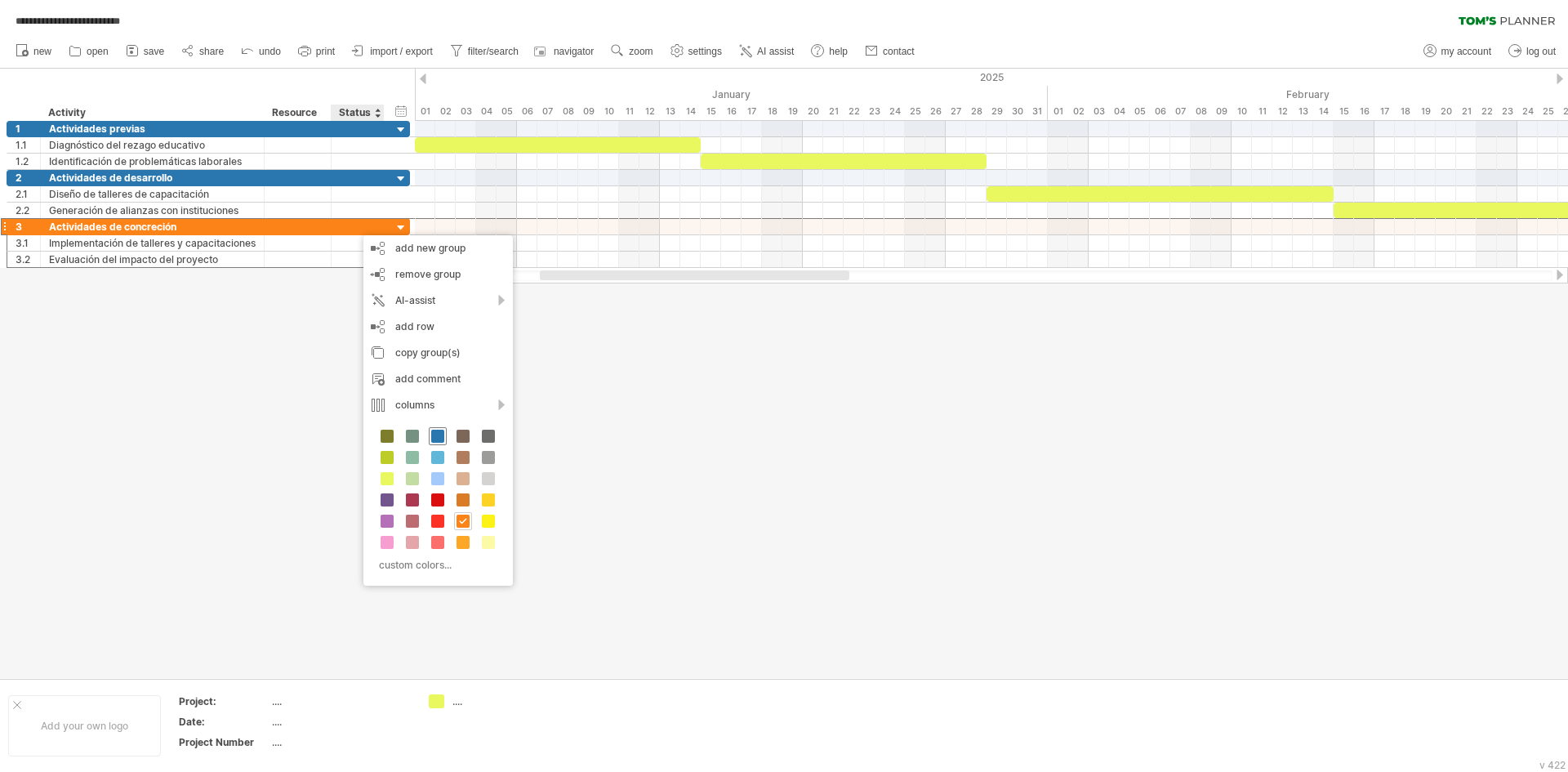
click at [437, 437] on span at bounding box center [438, 436] width 13 height 13
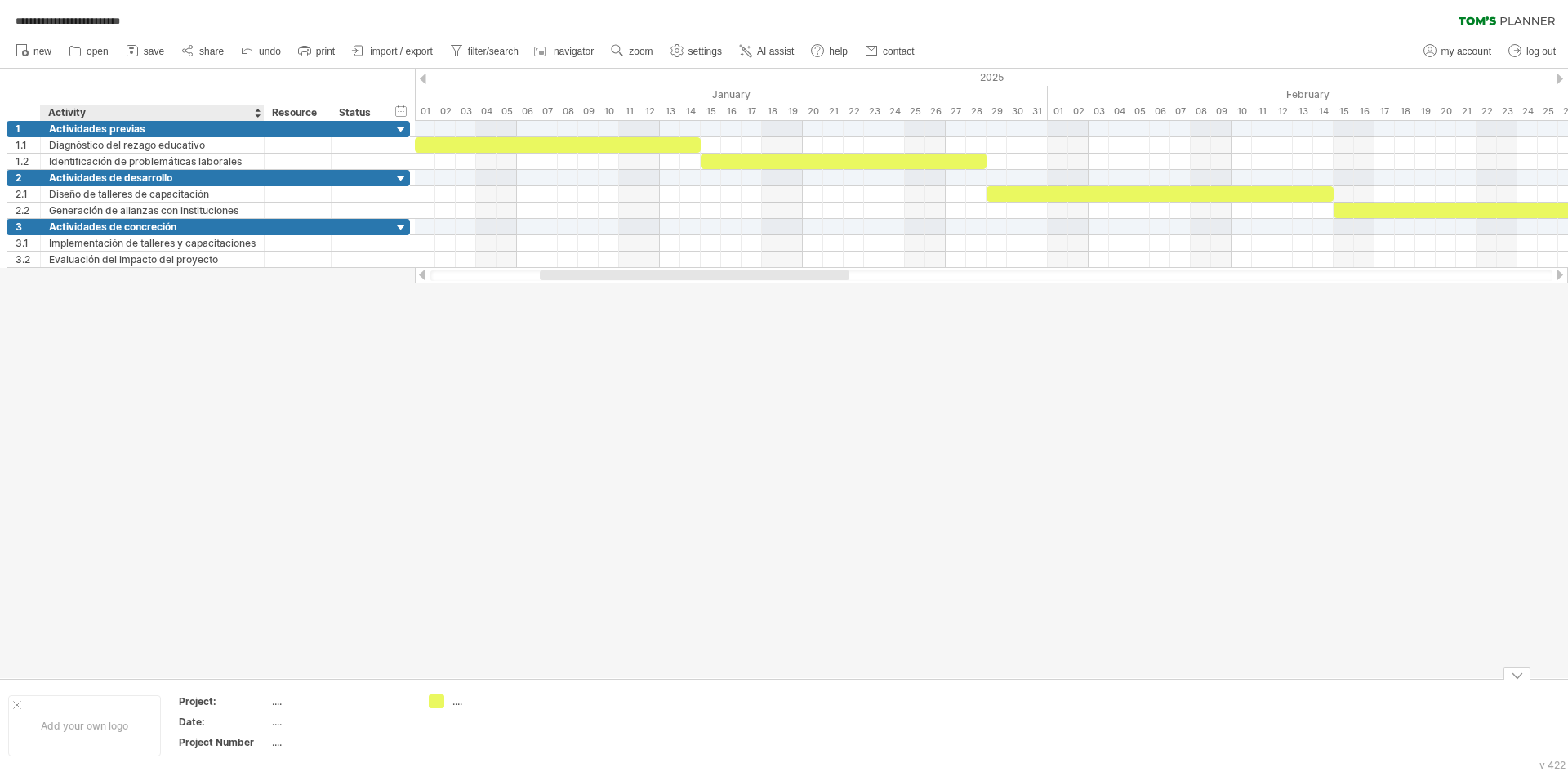
click at [268, 705] on div "Project:" at bounding box center [223, 702] width 90 height 14
click at [40, 57] on link "new" at bounding box center [33, 51] width 45 height 21
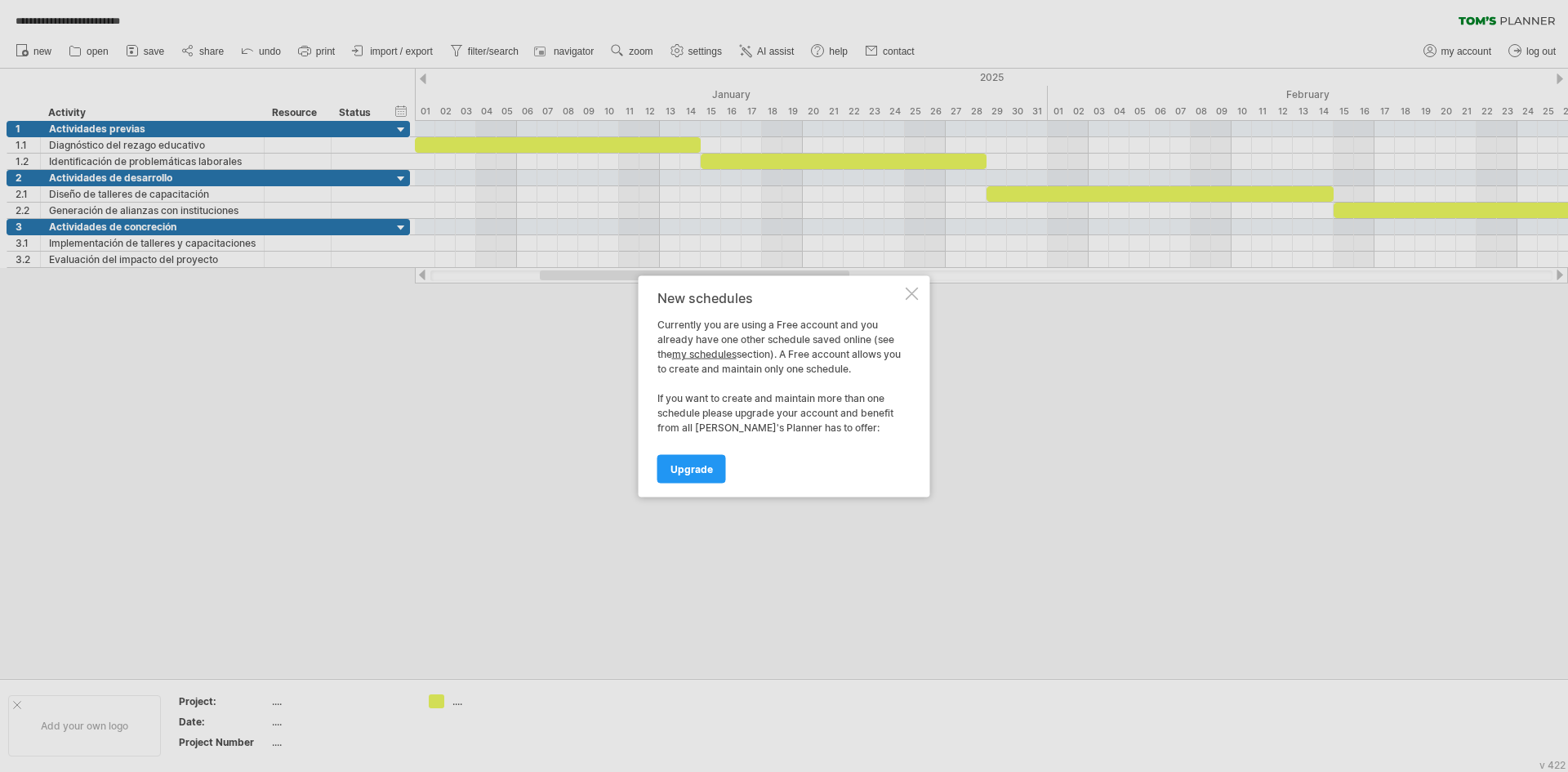
click at [905, 301] on div "New schedules Currently you are using a Free account and you already have one o…" at bounding box center [784, 386] width 291 height 221
click at [910, 297] on div at bounding box center [912, 293] width 13 height 13
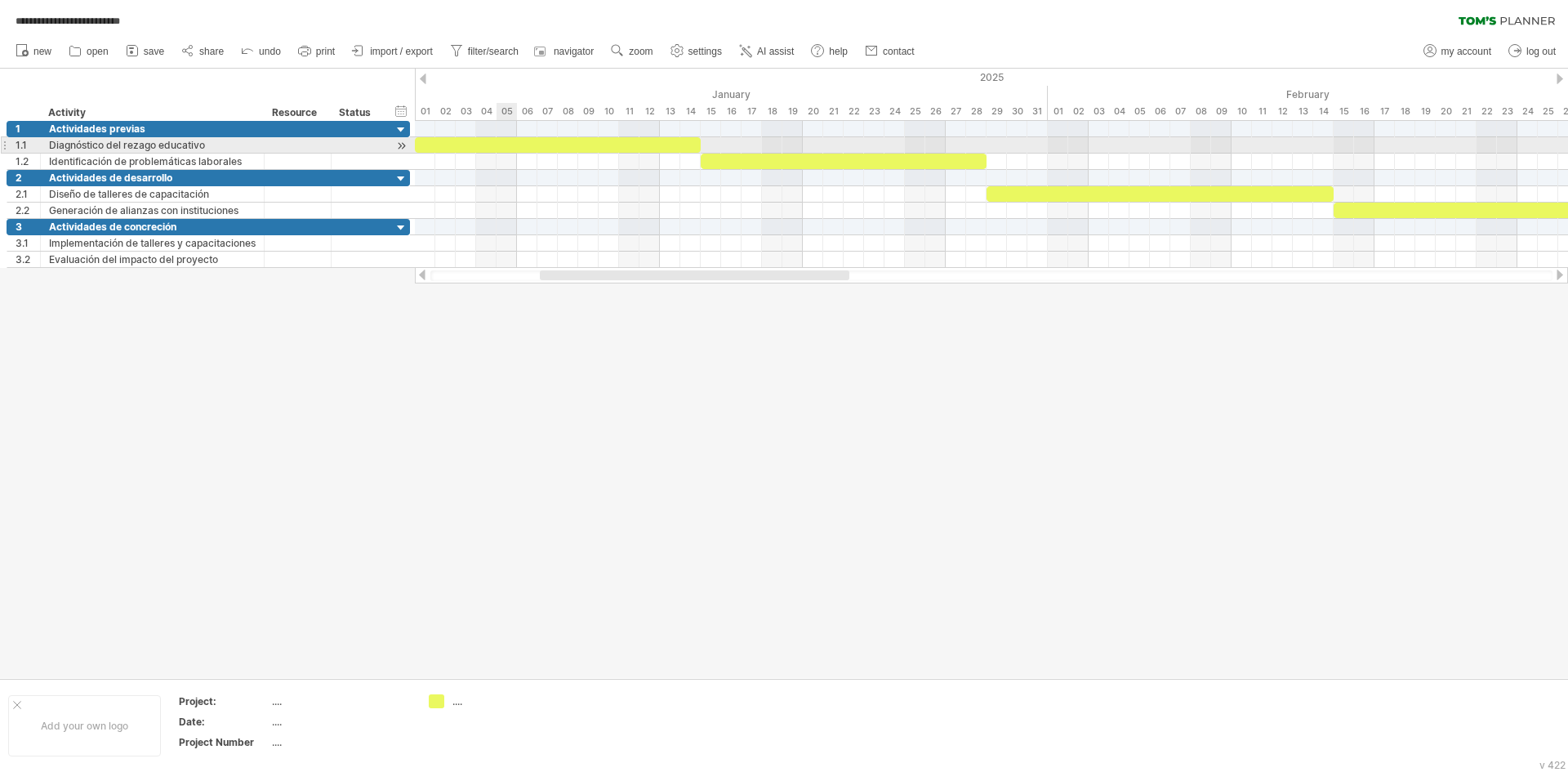
click at [508, 144] on div at bounding box center [558, 144] width 286 height 16
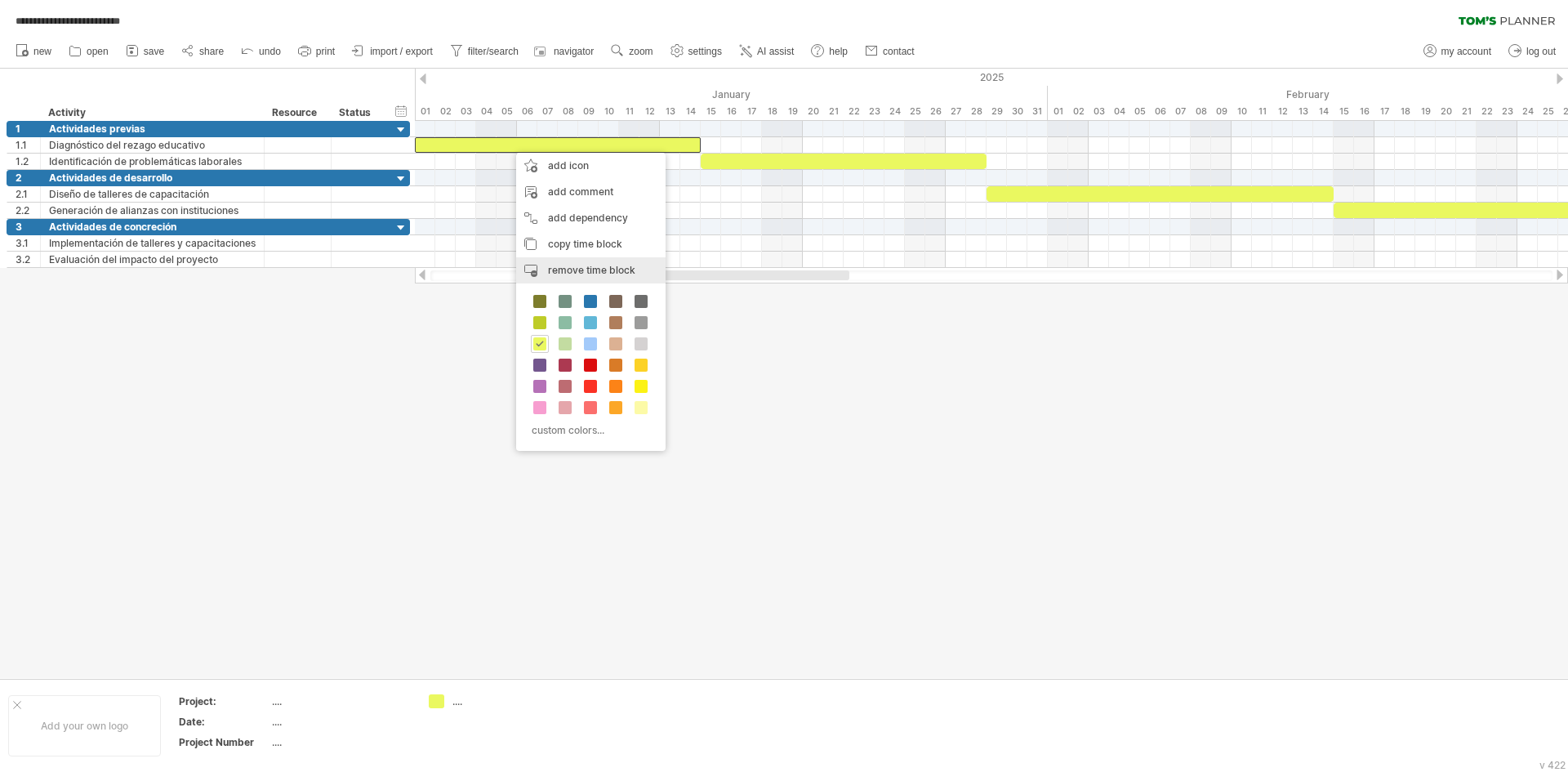
click at [557, 270] on span "remove time block" at bounding box center [592, 269] width 87 height 12
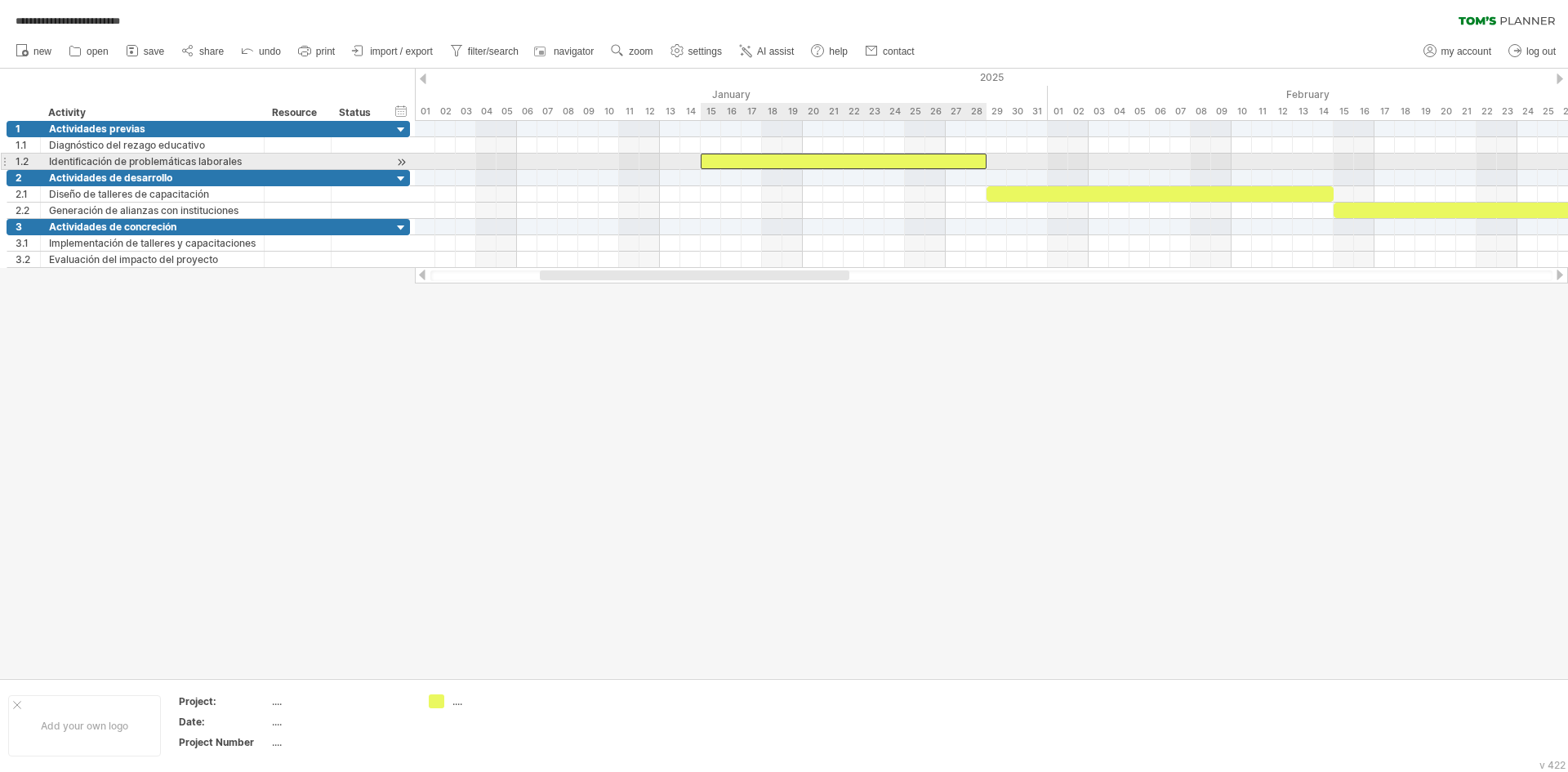
click at [768, 165] on div at bounding box center [844, 161] width 286 height 16
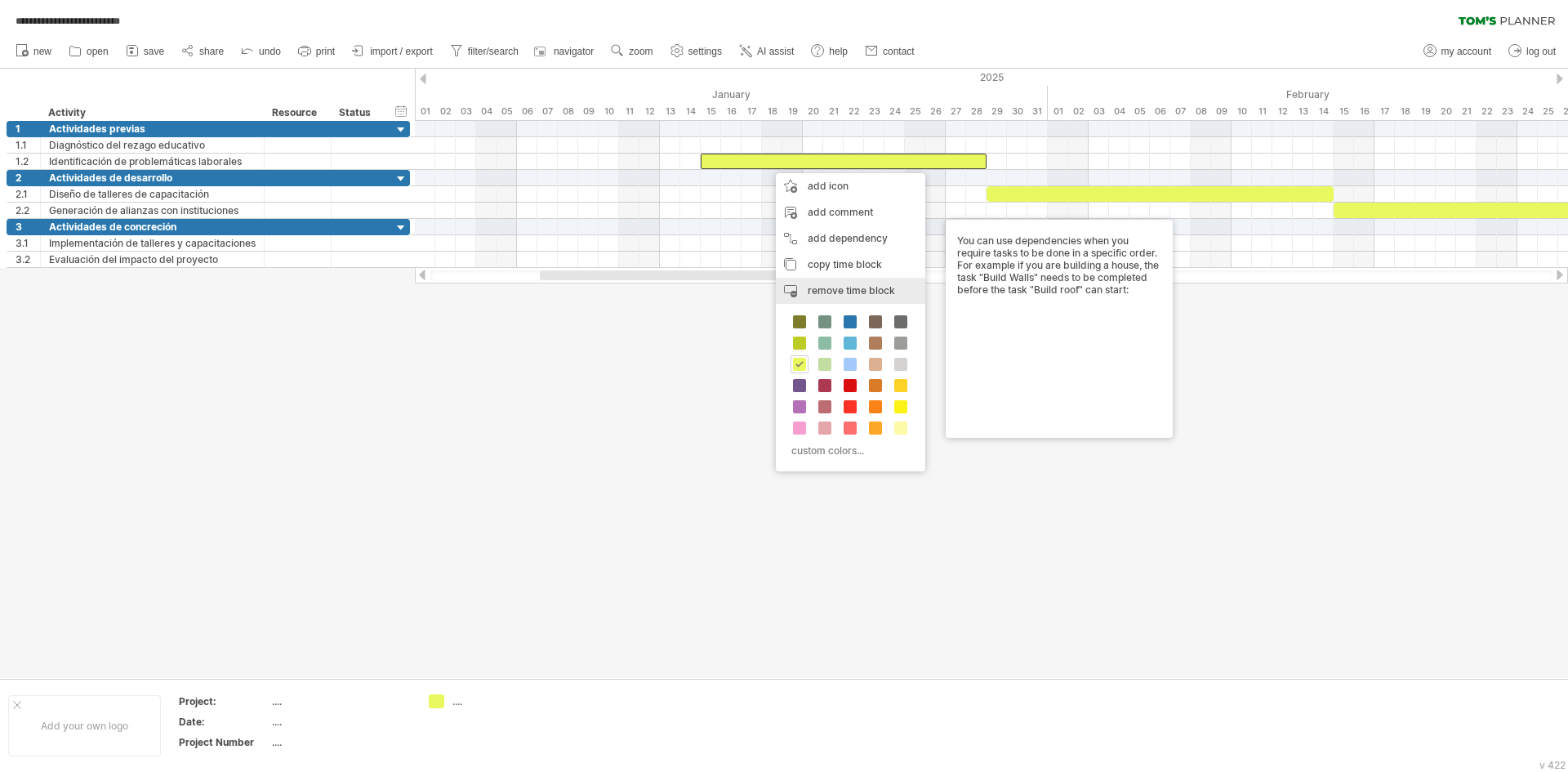
click at [801, 284] on div "remove time block remove selected items" at bounding box center [851, 291] width 150 height 26
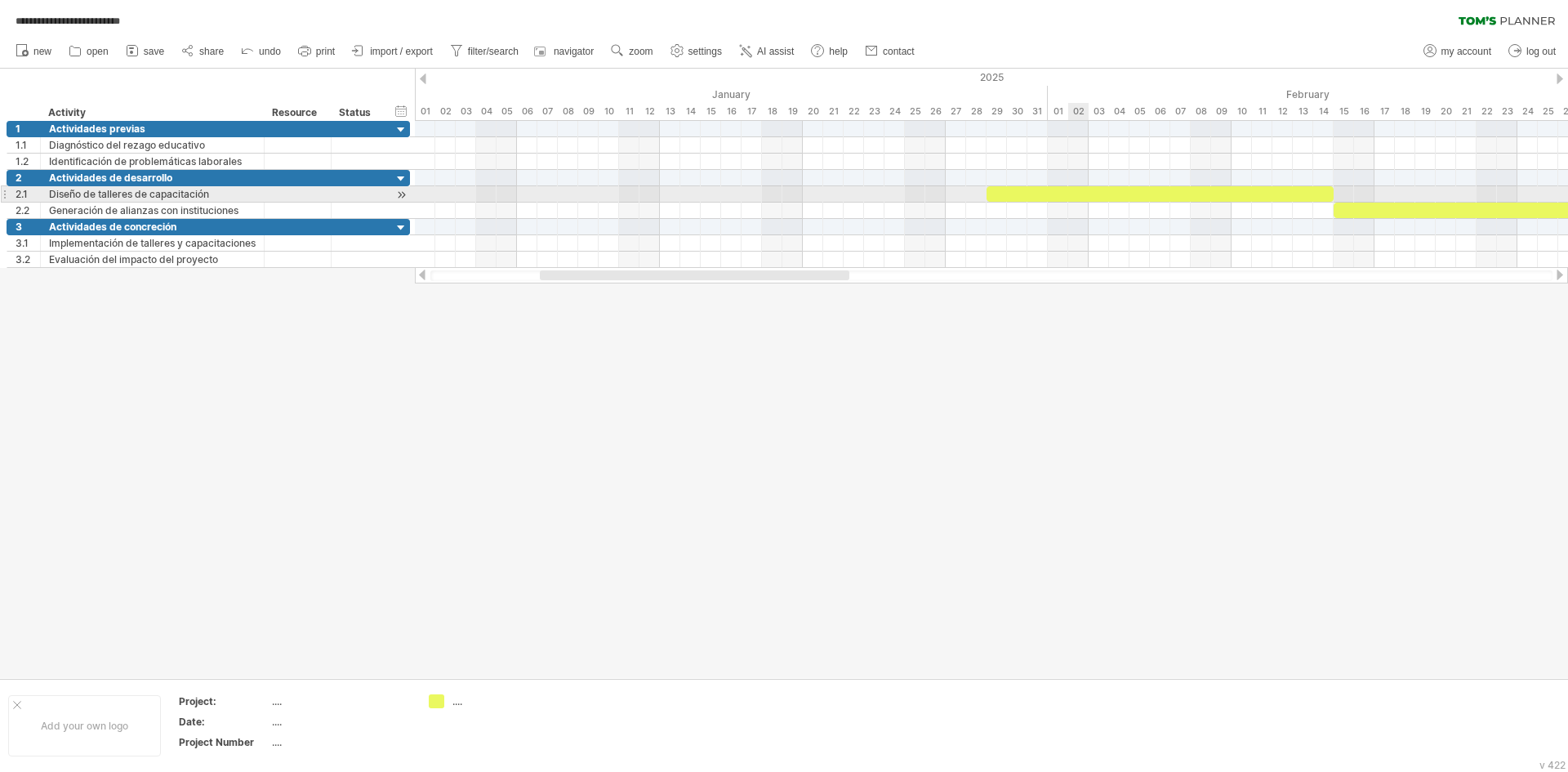
click at [1086, 193] on div at bounding box center [1160, 193] width 347 height 16
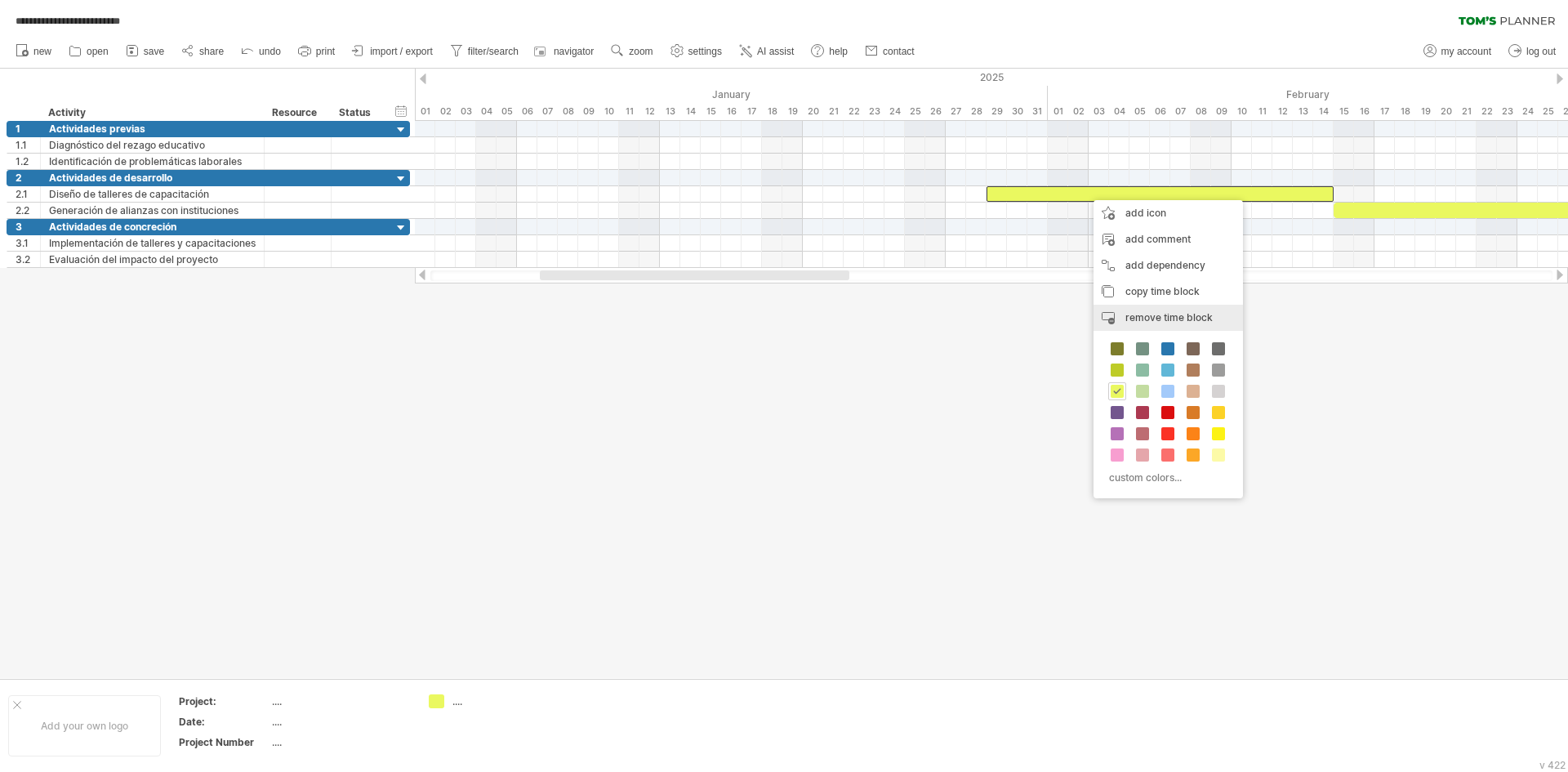
click at [1106, 318] on div "remove time block remove selected items" at bounding box center [1168, 318] width 150 height 26
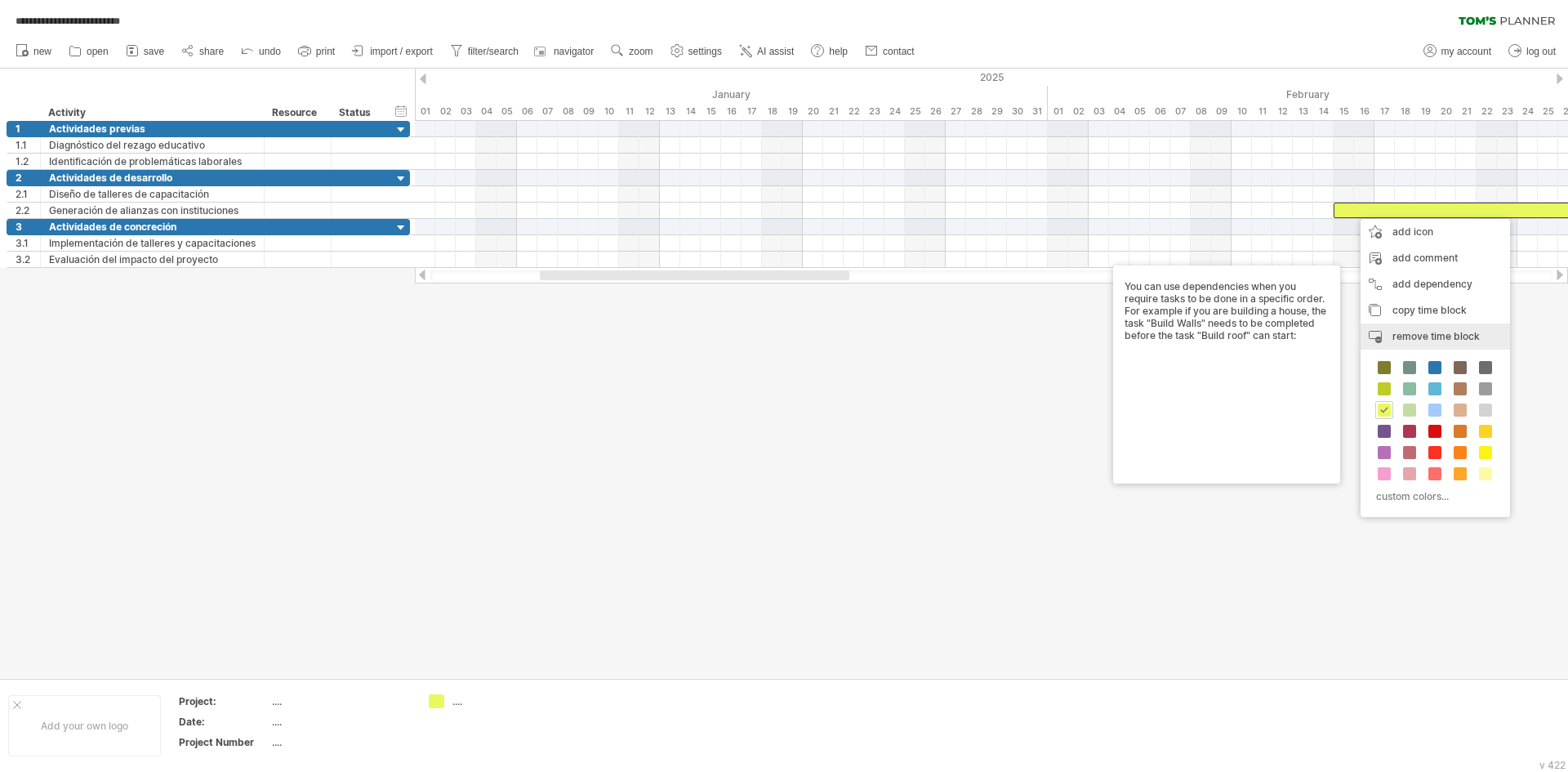
click at [1366, 326] on div "remove time block remove selected items" at bounding box center [1436, 337] width 150 height 26
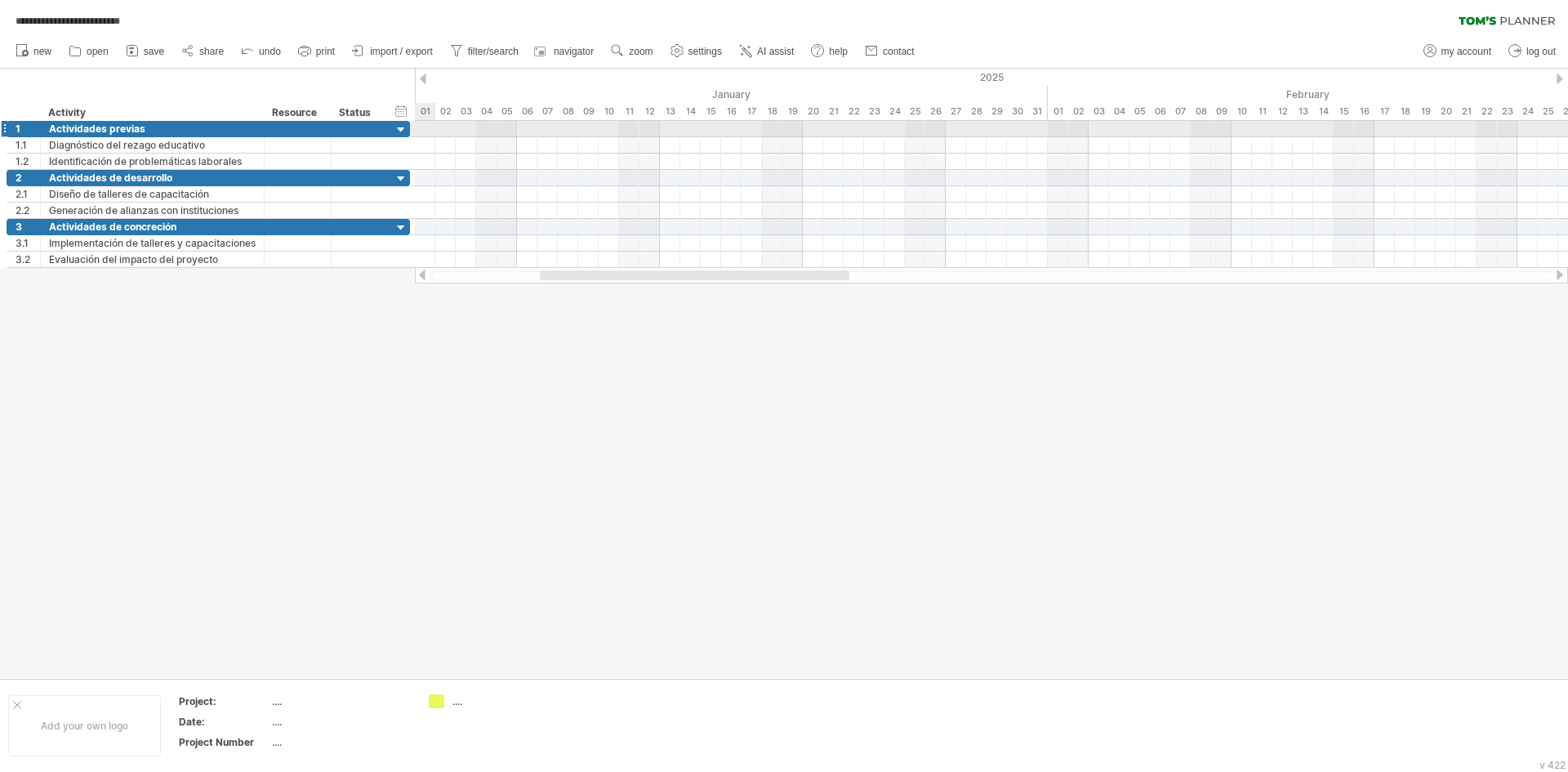
click at [425, 124] on div at bounding box center [992, 130] width 1154 height 17
click at [425, 127] on div at bounding box center [992, 130] width 1154 height 17
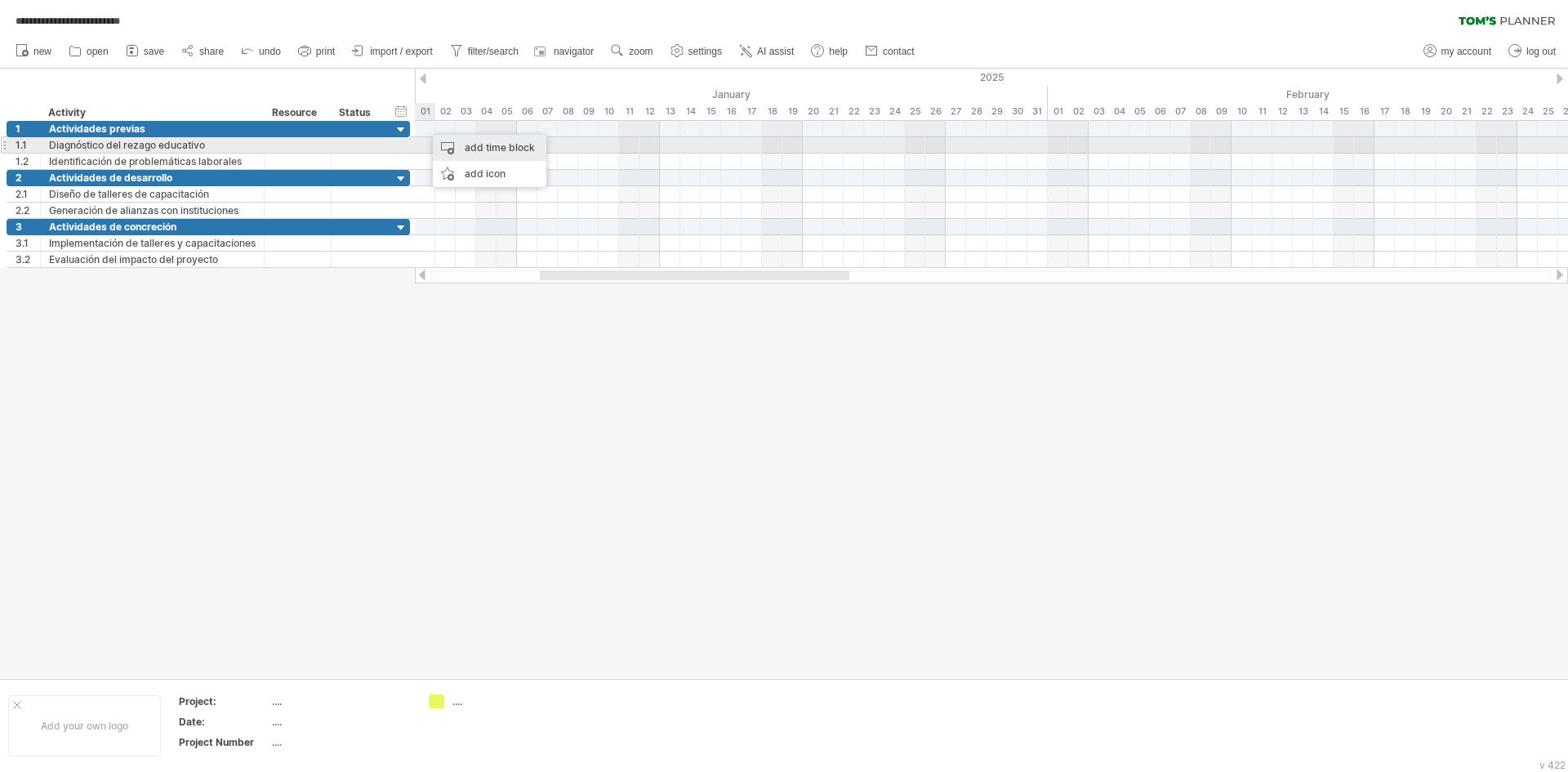
click at [443, 146] on div "add time block" at bounding box center [489, 148] width 114 height 26
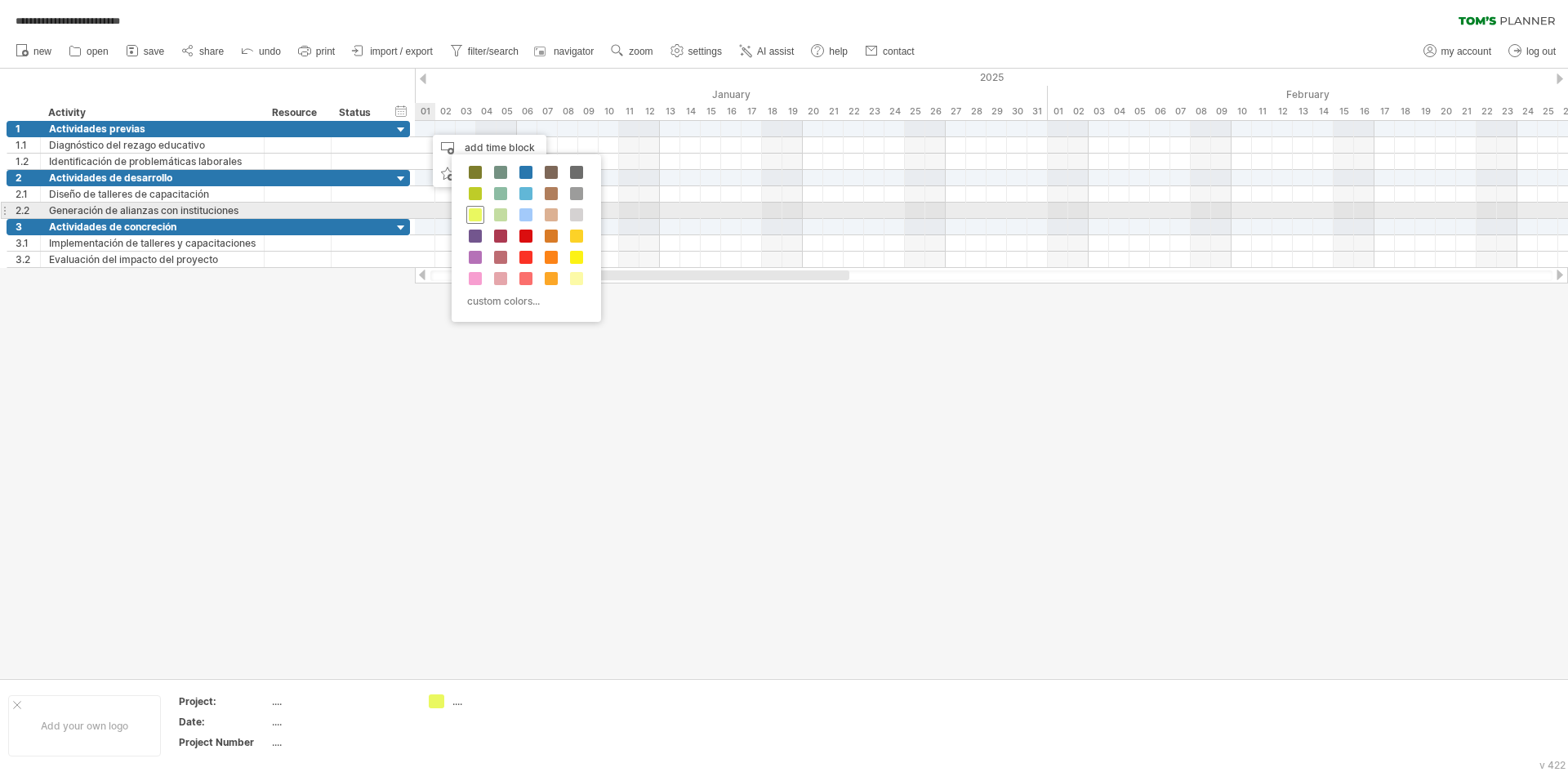
click at [475, 210] on span at bounding box center [475, 215] width 13 height 13
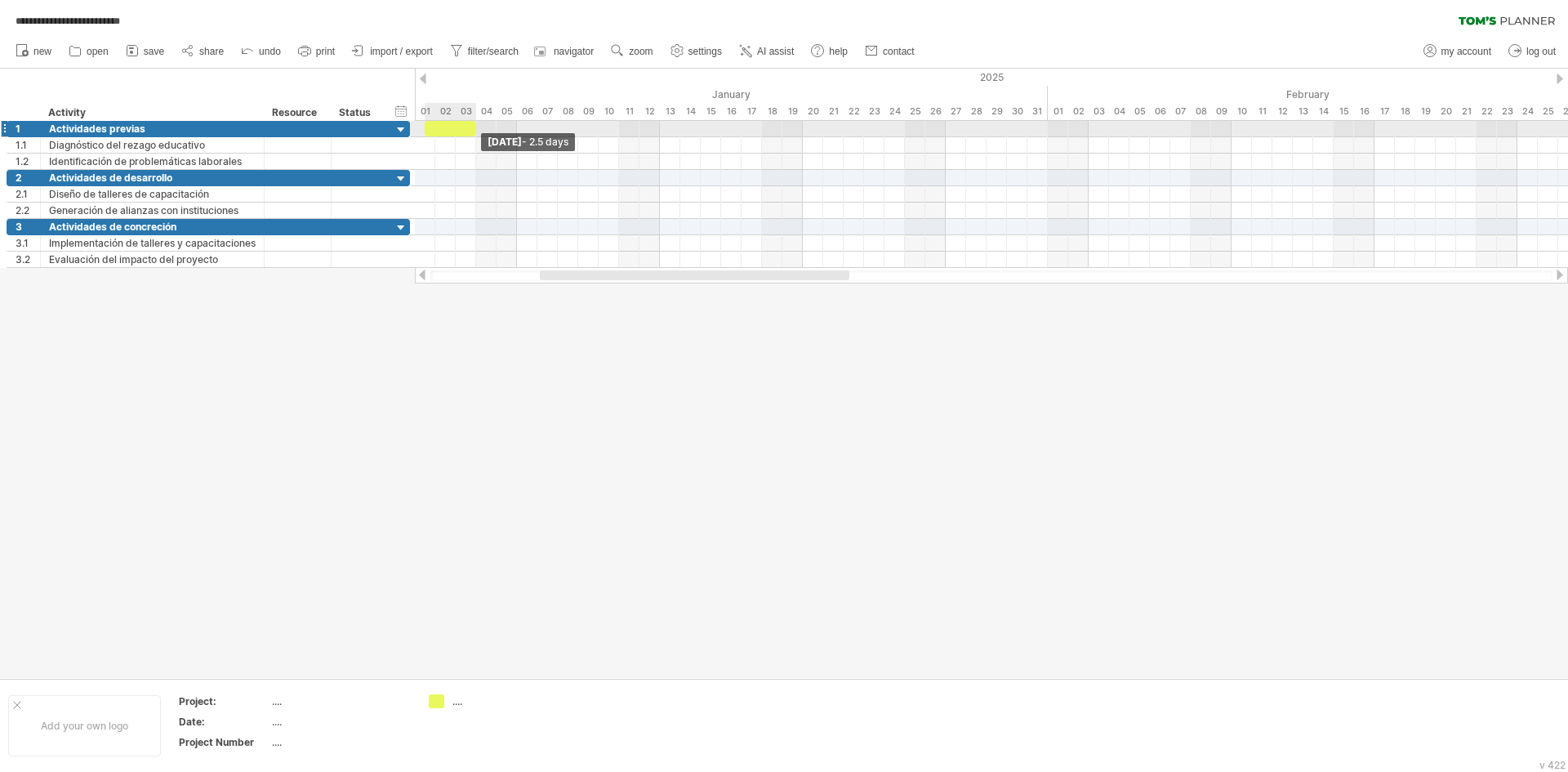
drag, startPoint x: 442, startPoint y: 130, endPoint x: 473, endPoint y: 128, distance: 31.1
click at [473, 128] on span at bounding box center [475, 129] width 6 height 16
click at [883, 483] on div at bounding box center [784, 373] width 1568 height 610
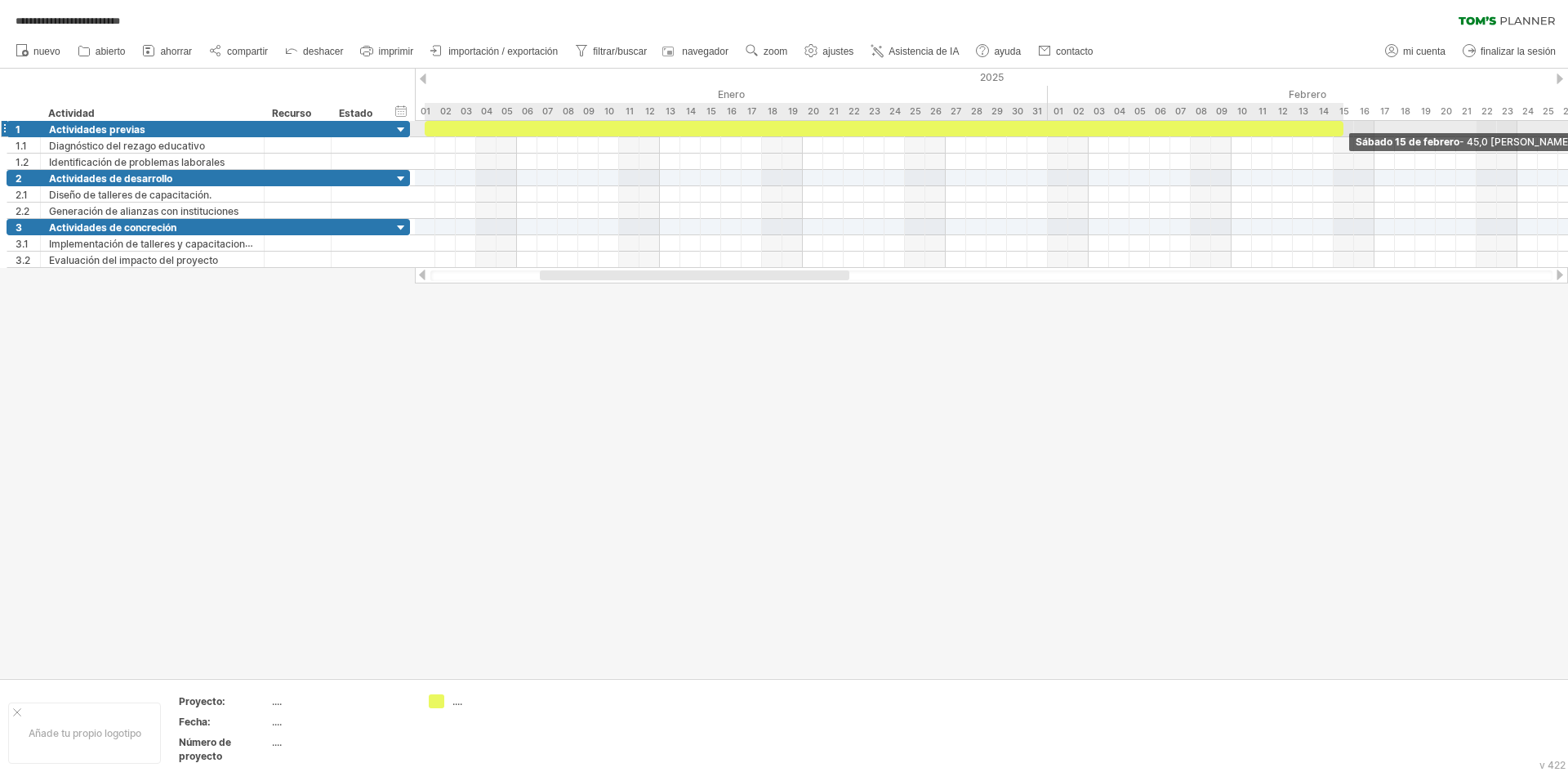
drag, startPoint x: 473, startPoint y: 127, endPoint x: 1342, endPoint y: 122, distance: 869.0
click at [1342, 122] on span at bounding box center [1343, 129] width 6 height 16
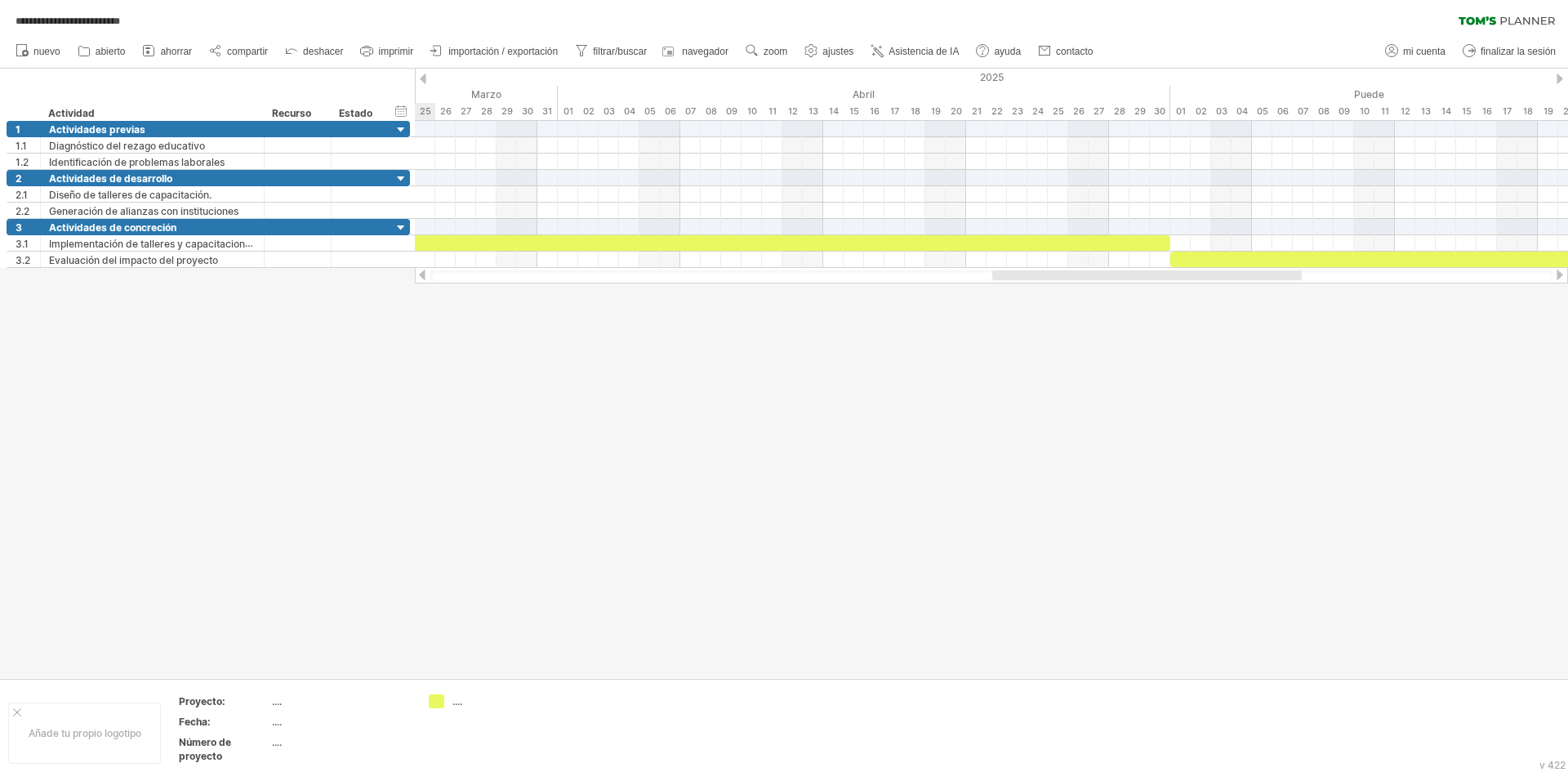
drag, startPoint x: 646, startPoint y: 272, endPoint x: 1098, endPoint y: 325, distance: 455.1
click at [1098, 325] on div "**********" at bounding box center [784, 386] width 1568 height 772
click at [1031, 245] on div at bounding box center [691, 243] width 960 height 16
click at [939, 390] on div at bounding box center [784, 373] width 1568 height 610
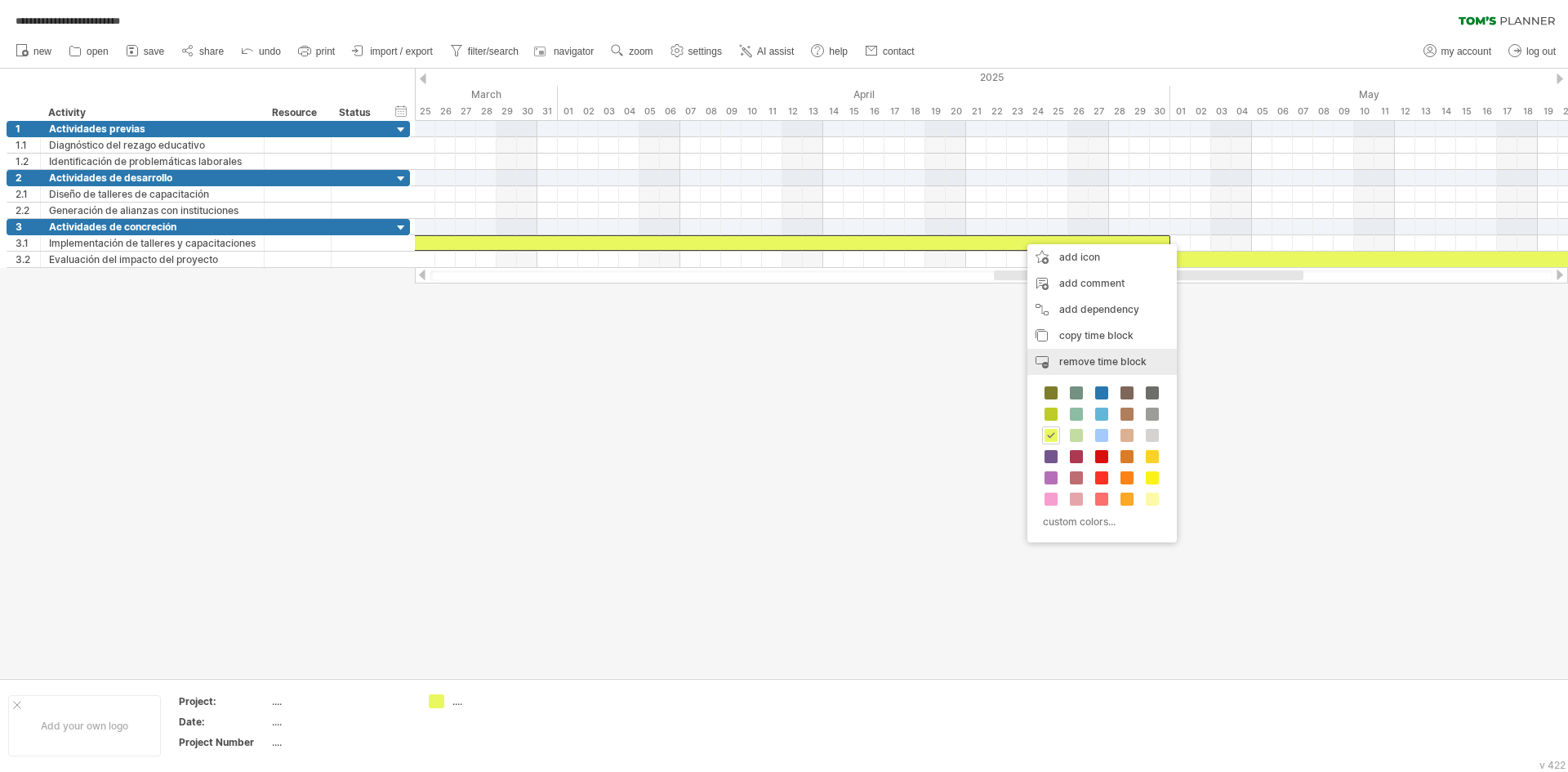
click at [1068, 359] on span "remove time block" at bounding box center [1103, 361] width 87 height 12
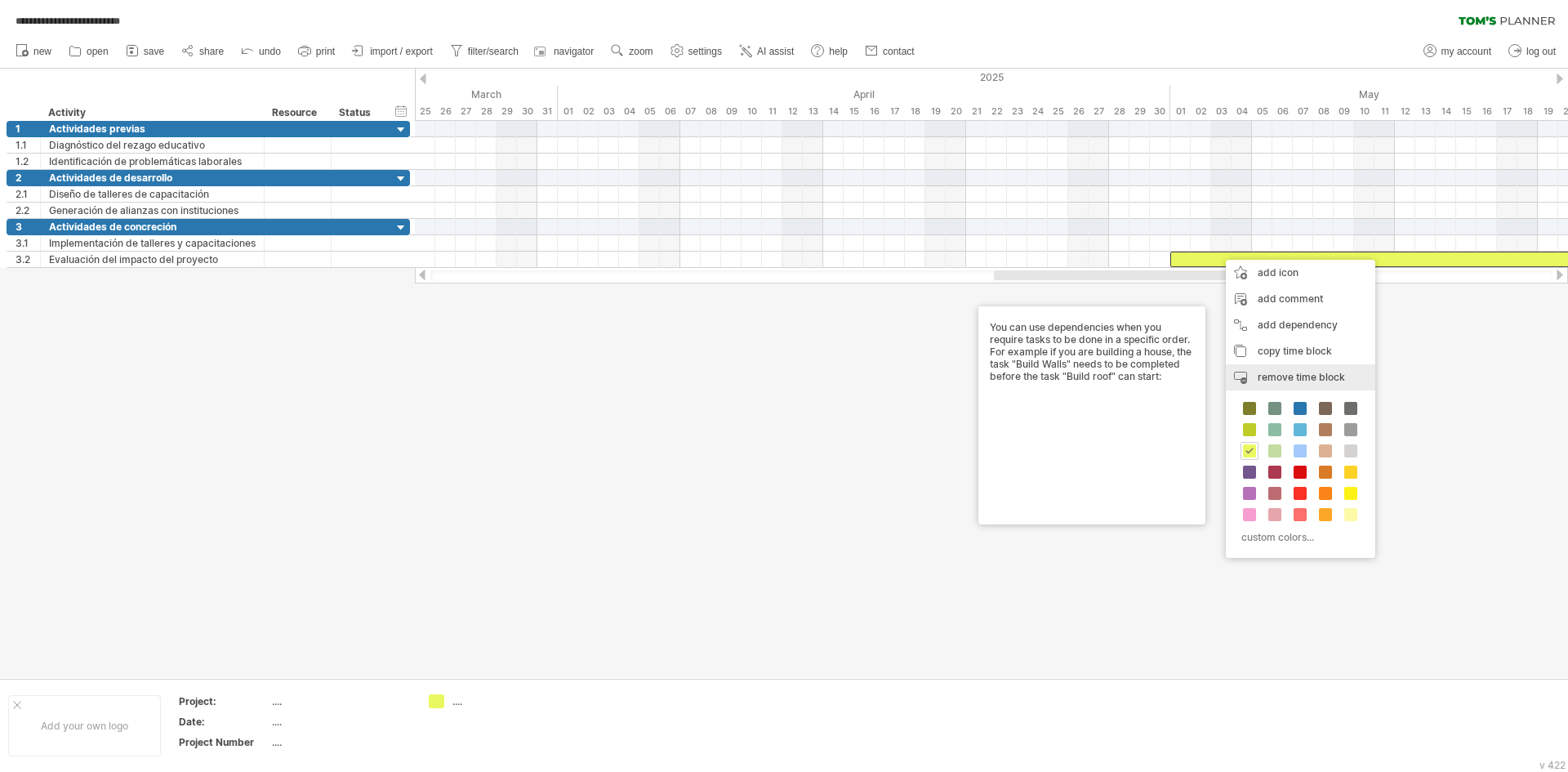
click at [1236, 367] on div "remove time block remove selected items" at bounding box center [1301, 378] width 150 height 26
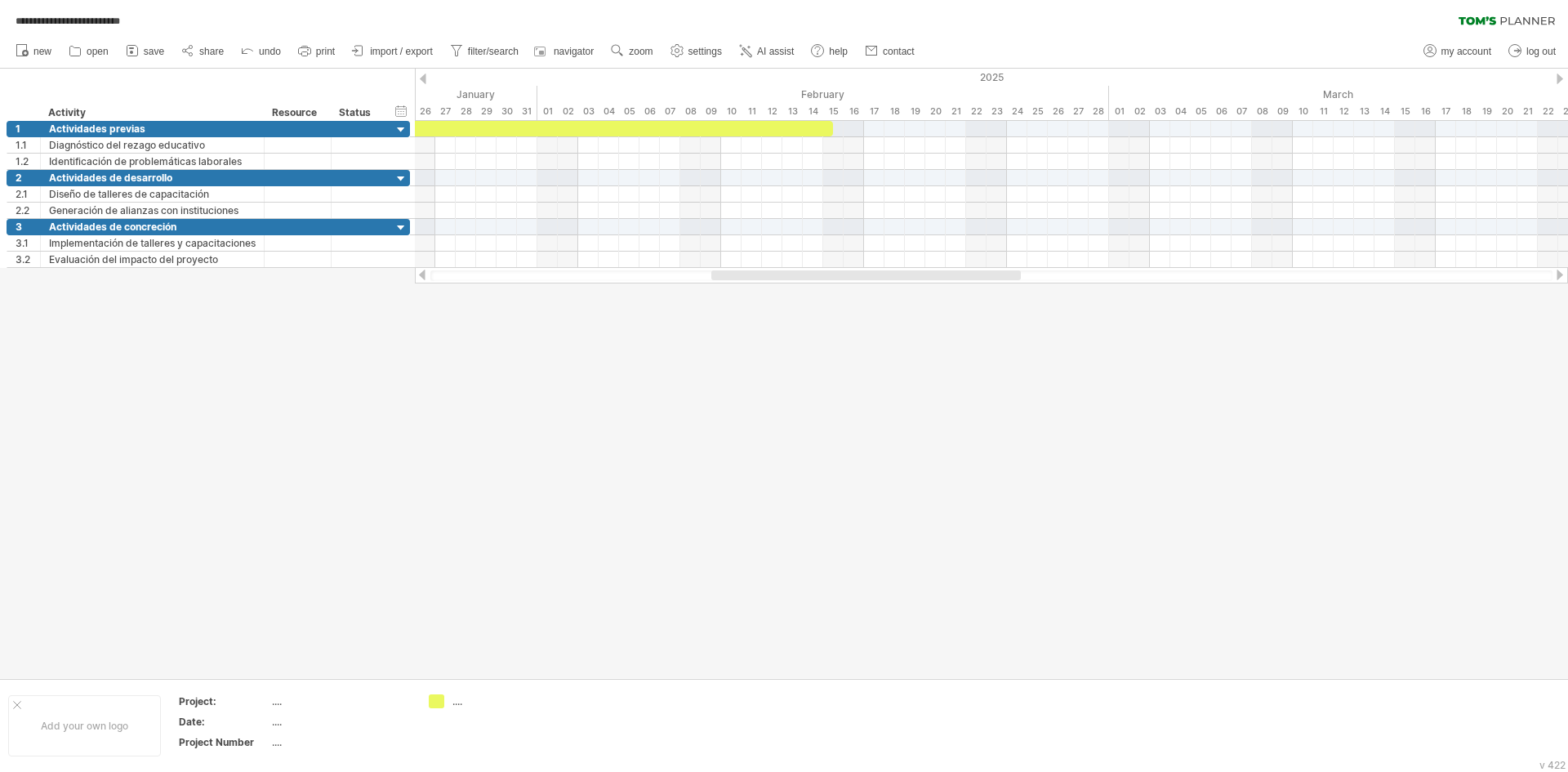
drag, startPoint x: 1199, startPoint y: 276, endPoint x: 835, endPoint y: 277, distance: 364.0
click at [835, 277] on div at bounding box center [866, 275] width 310 height 10
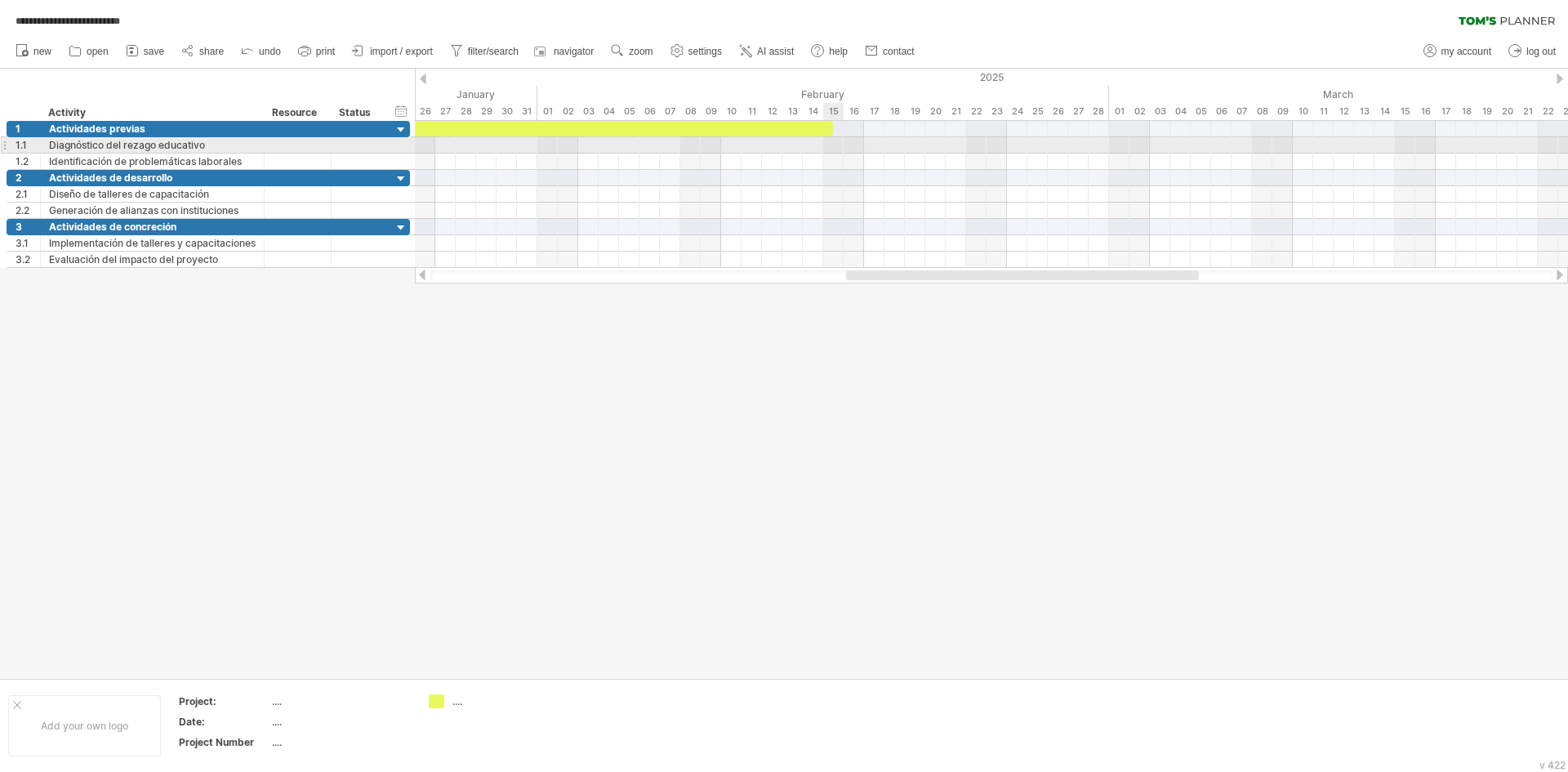
click at [828, 146] on div at bounding box center [992, 145] width 1154 height 17
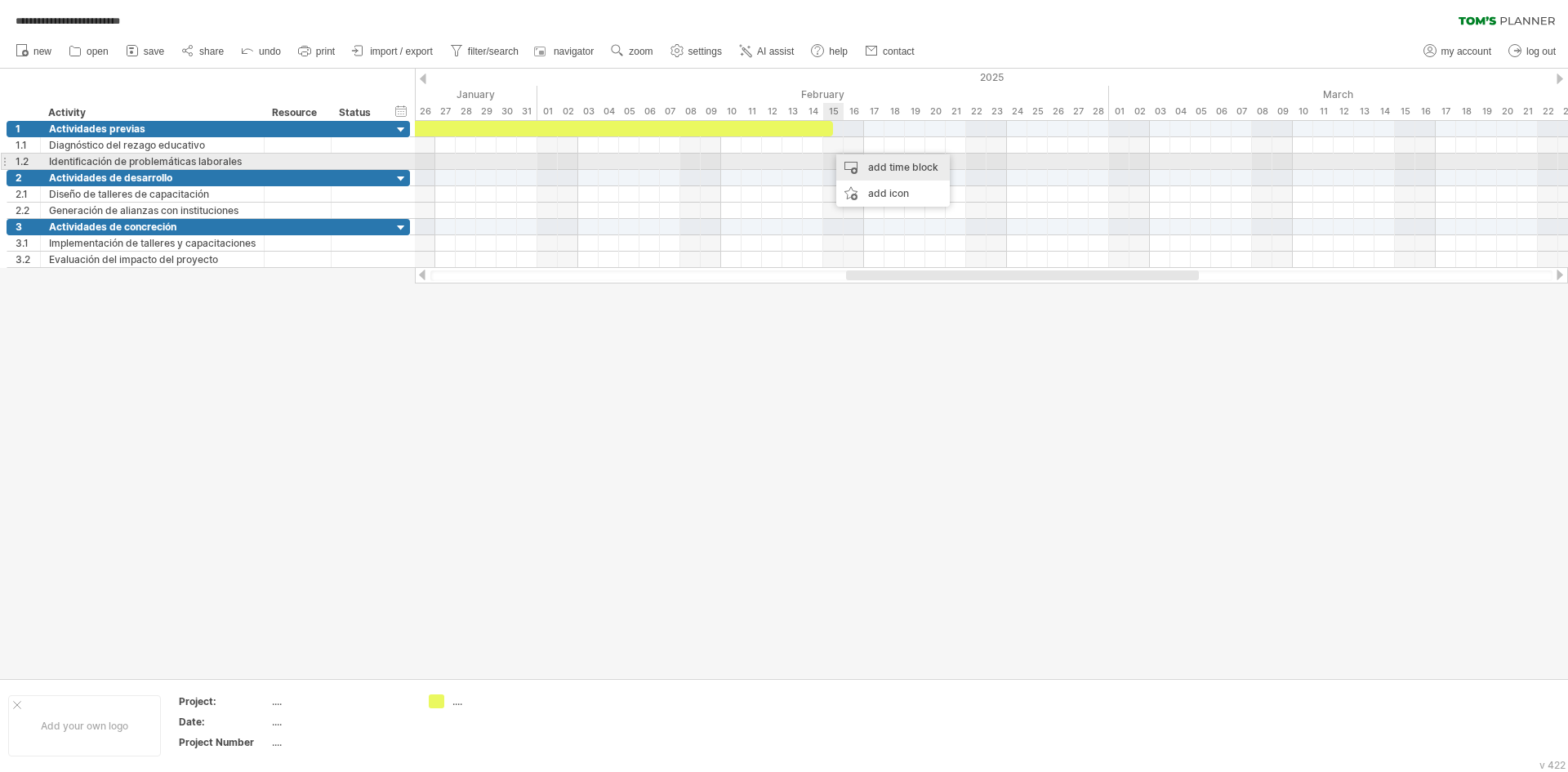
click at [849, 167] on div "add time block" at bounding box center [893, 168] width 114 height 26
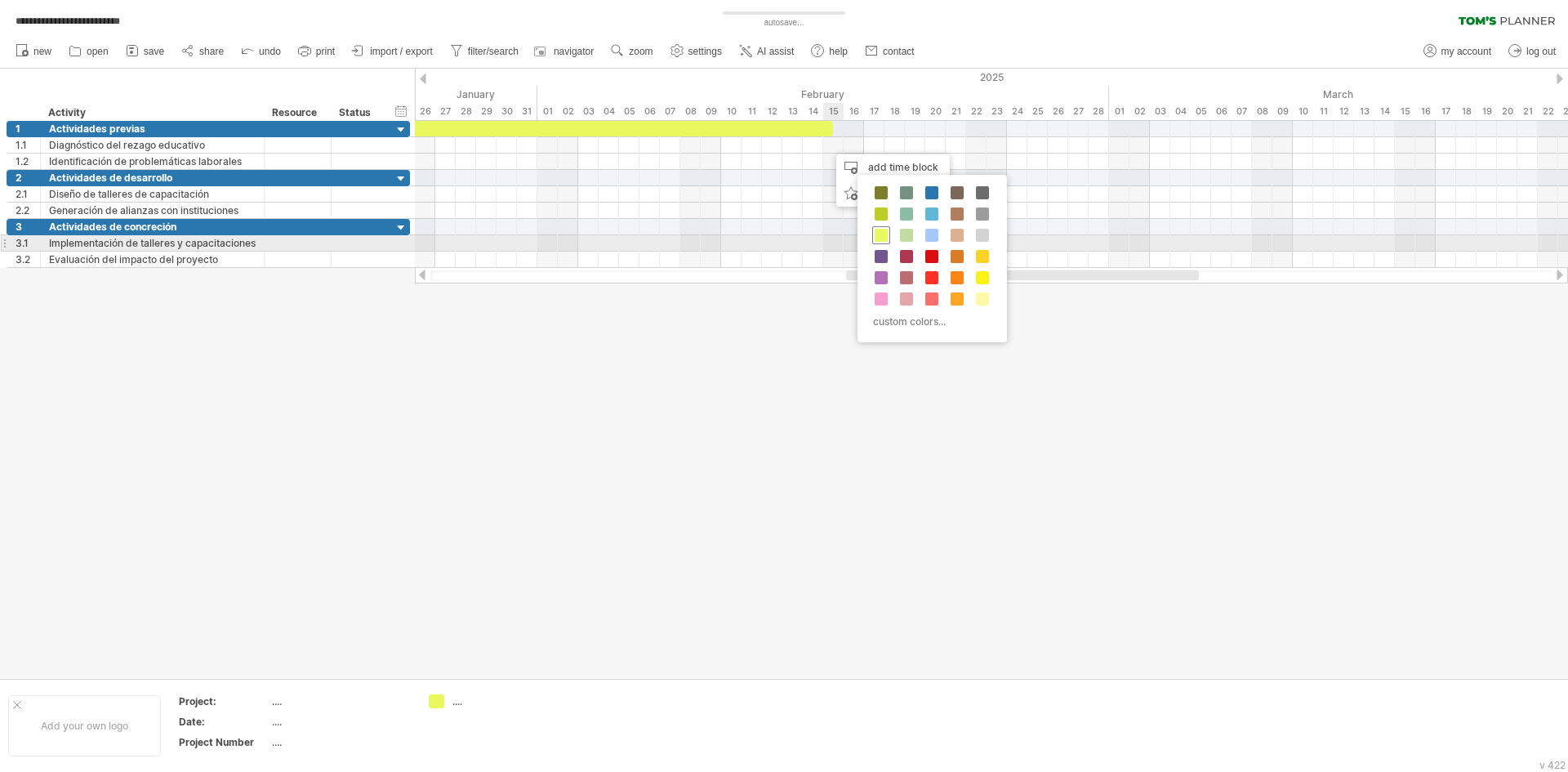
click at [875, 239] on span at bounding box center [882, 235] width 13 height 13
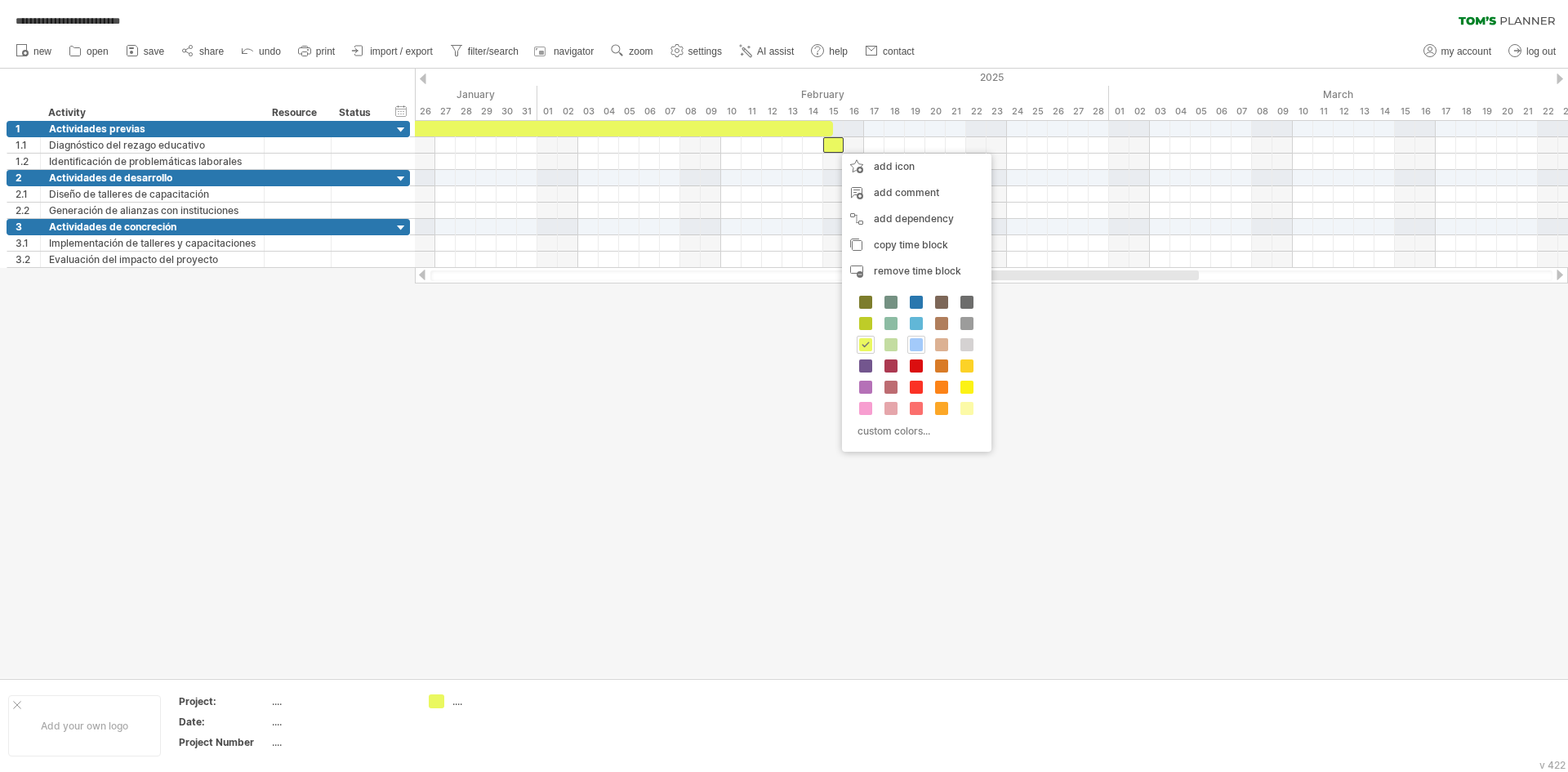
click at [912, 340] on span at bounding box center [917, 345] width 13 height 13
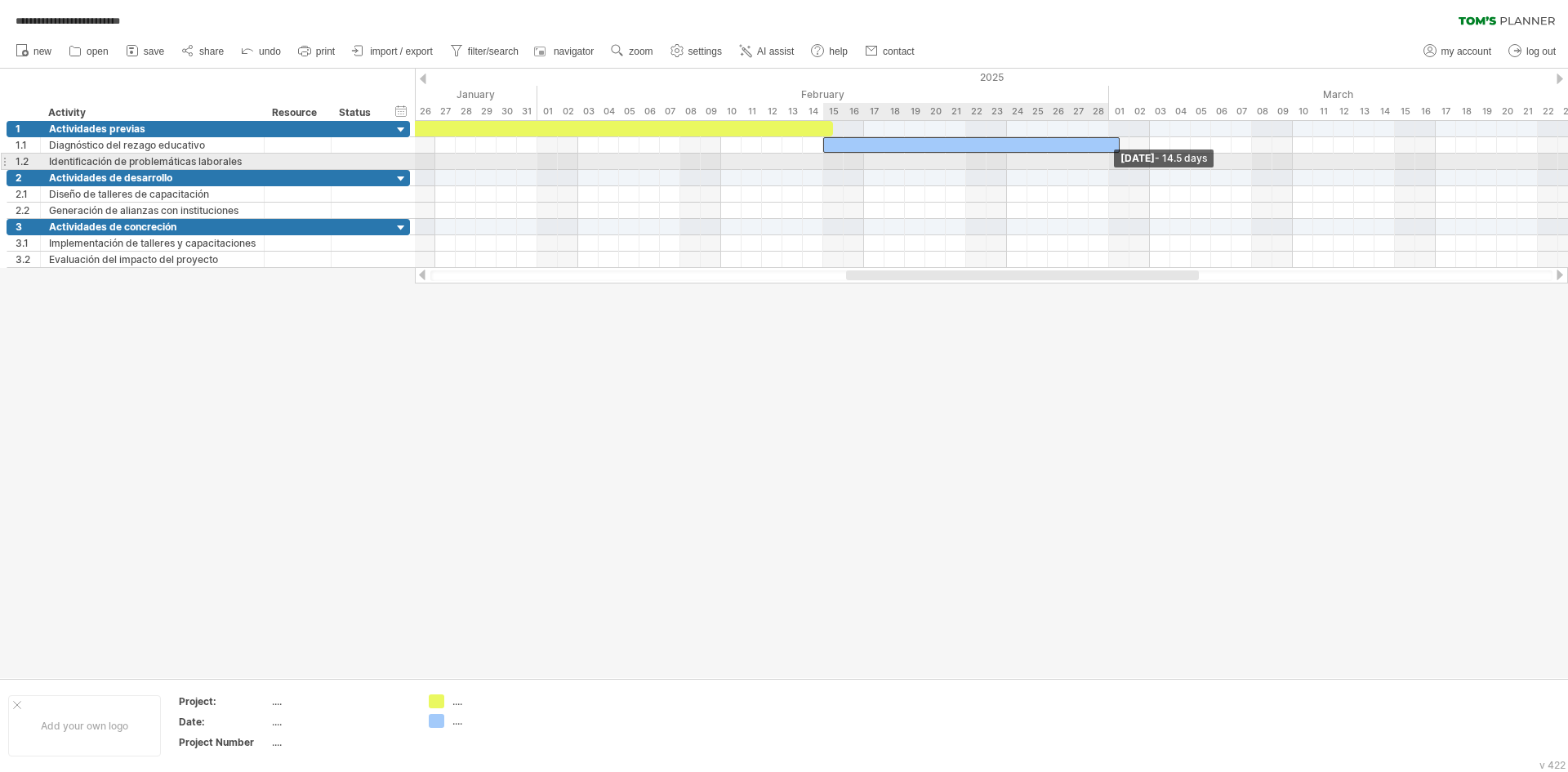
drag, startPoint x: 842, startPoint y: 144, endPoint x: 1113, endPoint y: 156, distance: 271.3
click at [1113, 156] on div "[DATE] - 14.5 days [DATE]" at bounding box center [992, 194] width 1154 height 147
